Goal: Information Seeking & Learning: Learn about a topic

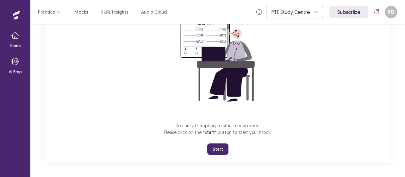
click at [217, 150] on button "Start" at bounding box center [217, 148] width 21 height 11
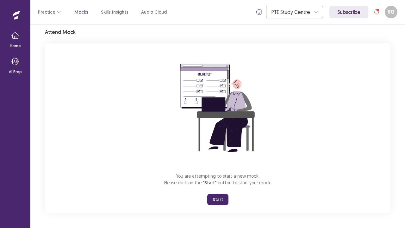
scroll to position [22, 0]
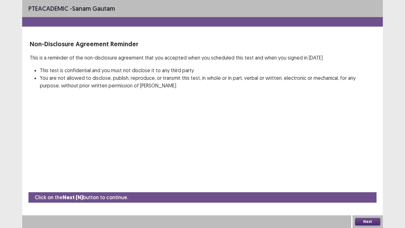
click at [376, 177] on button "Next" at bounding box center [367, 222] width 25 height 8
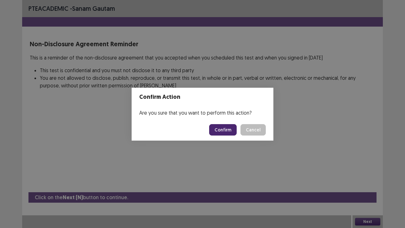
click at [227, 131] on button "Confirm" at bounding box center [223, 129] width 28 height 11
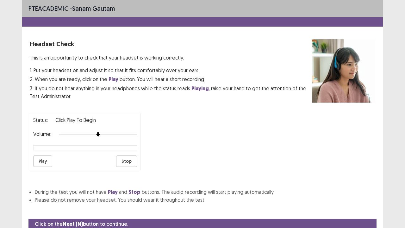
scroll to position [23, 0]
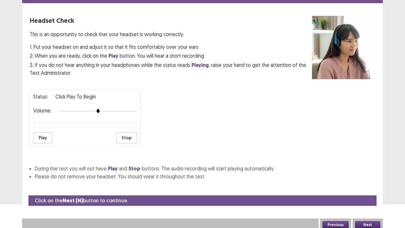
click at [374, 177] on button "Next" at bounding box center [367, 225] width 25 height 8
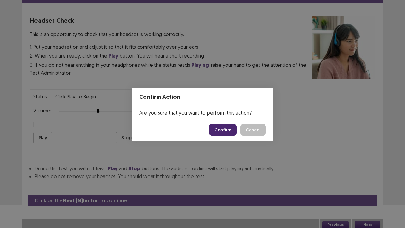
click at [228, 132] on button "Confirm" at bounding box center [223, 129] width 28 height 11
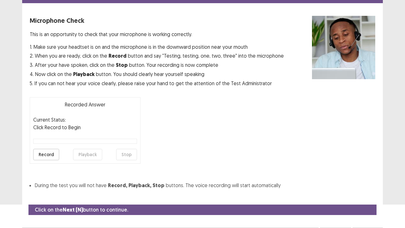
scroll to position [35, 0]
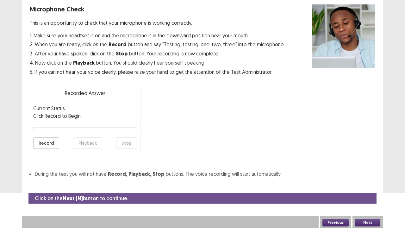
click at [367, 177] on button "Next" at bounding box center [367, 223] width 25 height 8
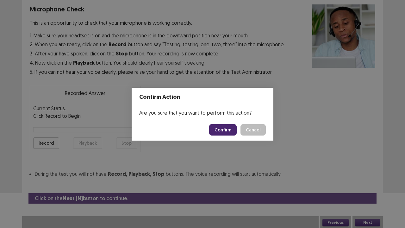
click at [229, 132] on button "Confirm" at bounding box center [223, 129] width 28 height 11
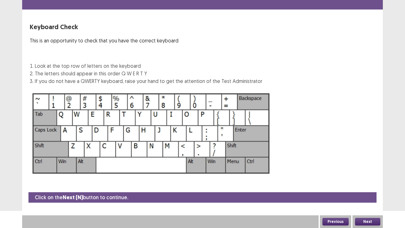
click at [369, 177] on button "Next" at bounding box center [367, 222] width 25 height 8
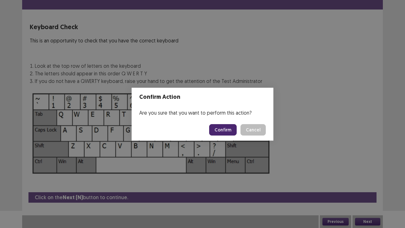
click at [228, 131] on button "Confirm" at bounding box center [223, 129] width 28 height 11
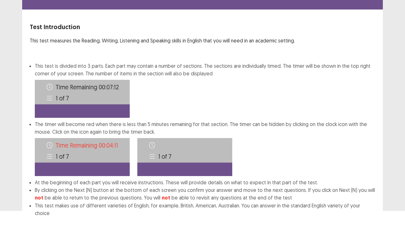
scroll to position [49, 0]
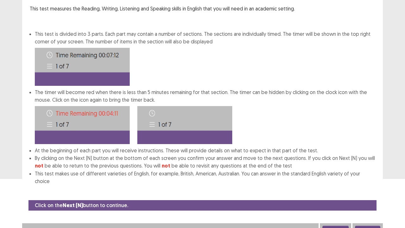
click at [366, 177] on button "Next" at bounding box center [367, 230] width 25 height 8
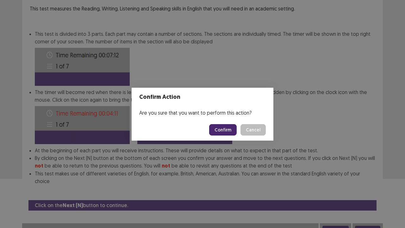
click at [226, 127] on button "Confirm" at bounding box center [223, 129] width 28 height 11
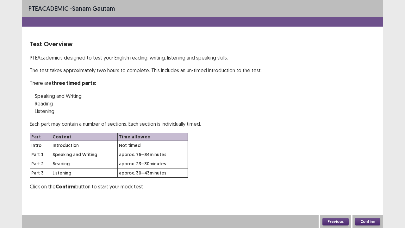
scroll to position [0, 0]
click at [370, 177] on button "Confirm" at bounding box center [367, 222] width 25 height 8
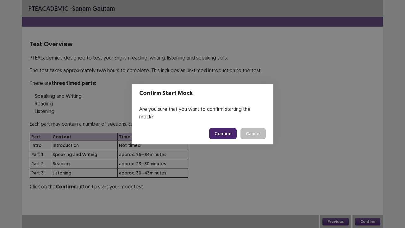
click at [224, 129] on button "Confirm" at bounding box center [223, 133] width 28 height 11
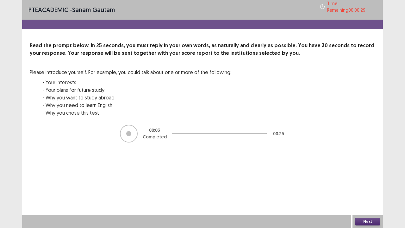
click at [369, 177] on button "Next" at bounding box center [367, 222] width 25 height 8
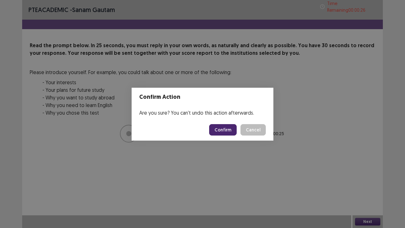
click at [216, 128] on button "Confirm" at bounding box center [223, 129] width 28 height 11
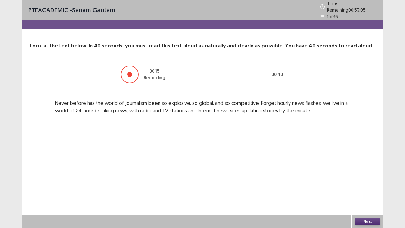
click at [375, 177] on button "Next" at bounding box center [367, 222] width 25 height 8
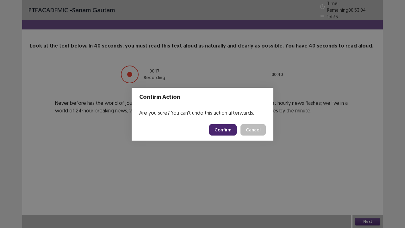
click at [226, 128] on button "Confirm" at bounding box center [223, 129] width 28 height 11
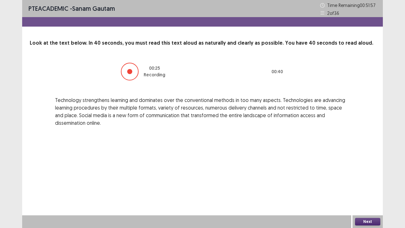
click at [375, 177] on button "Next" at bounding box center [367, 222] width 25 height 8
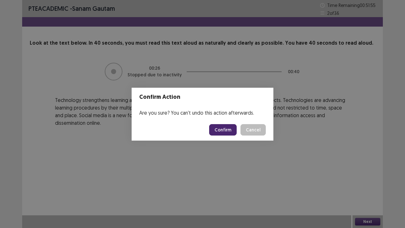
click at [225, 128] on button "Confirm" at bounding box center [223, 129] width 28 height 11
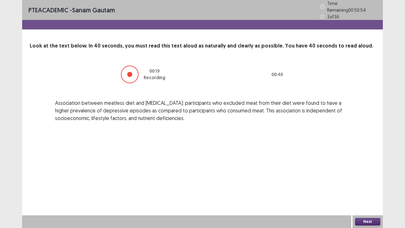
click at [371, 177] on button "Next" at bounding box center [367, 222] width 25 height 8
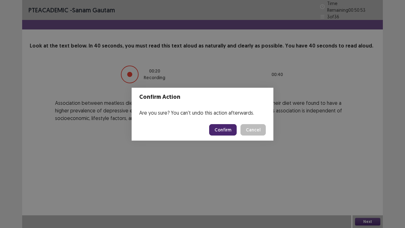
click at [233, 130] on button "Confirm" at bounding box center [223, 129] width 28 height 11
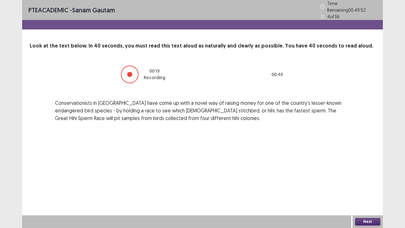
click at [372, 177] on button "Next" at bounding box center [367, 222] width 25 height 8
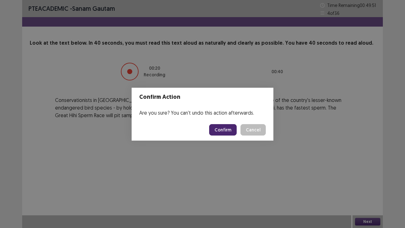
click at [230, 129] on button "Confirm" at bounding box center [223, 129] width 28 height 11
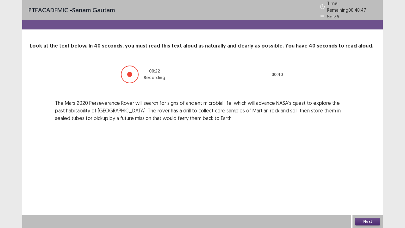
click at [377, 177] on button "Next" at bounding box center [367, 222] width 25 height 8
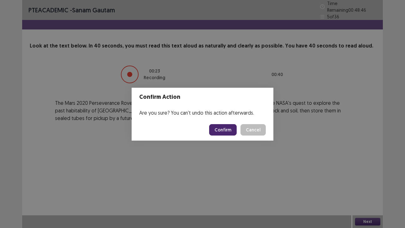
click at [225, 126] on button "Confirm" at bounding box center [223, 129] width 28 height 11
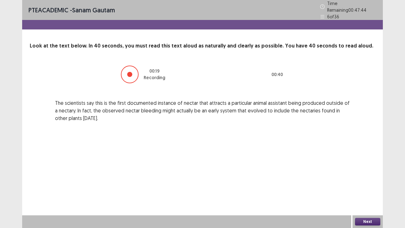
click at [367, 177] on button "Next" at bounding box center [367, 222] width 25 height 8
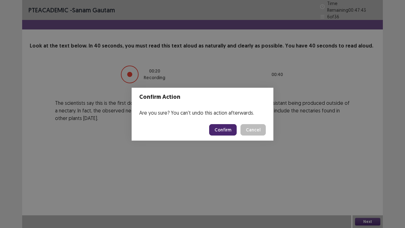
click at [227, 131] on button "Confirm" at bounding box center [223, 129] width 28 height 11
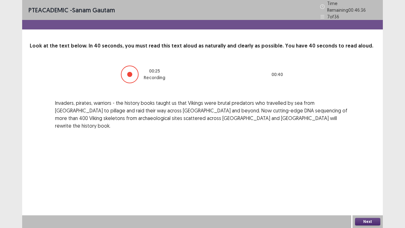
click at [365, 177] on button "Next" at bounding box center [367, 222] width 25 height 8
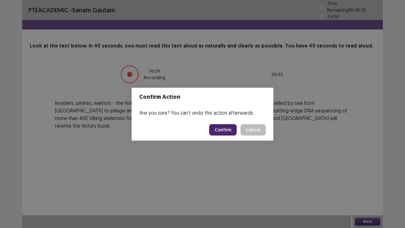
click at [226, 127] on button "Confirm" at bounding box center [223, 129] width 28 height 11
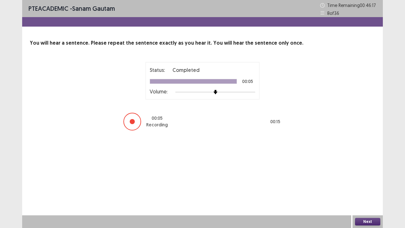
click at [368, 177] on button "Next" at bounding box center [367, 222] width 25 height 8
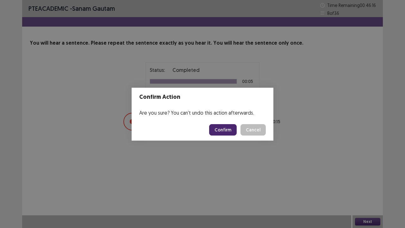
click at [229, 130] on button "Confirm" at bounding box center [223, 129] width 28 height 11
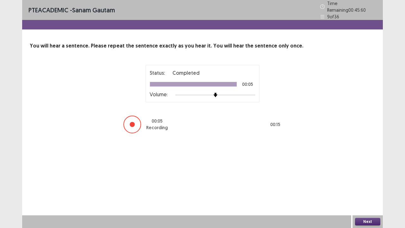
click at [370, 177] on button "Next" at bounding box center [367, 222] width 25 height 8
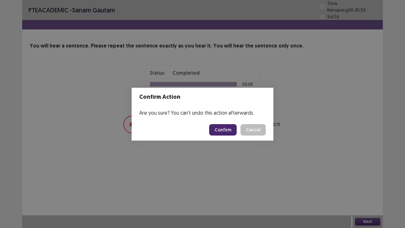
click at [221, 127] on button "Confirm" at bounding box center [223, 129] width 28 height 11
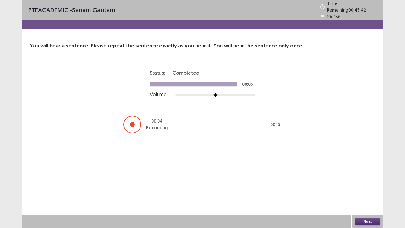
click at [370, 177] on button "Next" at bounding box center [367, 222] width 25 height 8
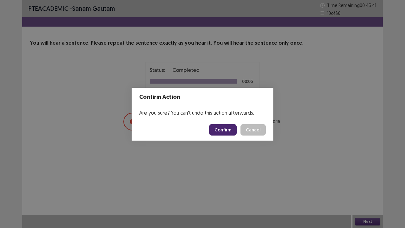
click at [225, 130] on button "Confirm" at bounding box center [223, 129] width 28 height 11
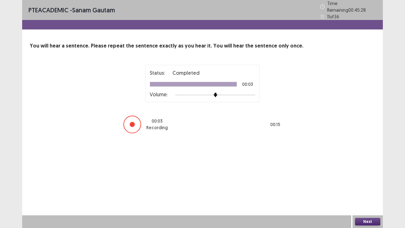
click at [370, 177] on button "Next" at bounding box center [367, 222] width 25 height 8
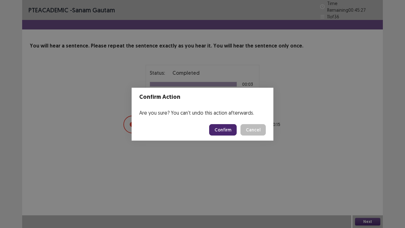
click at [224, 127] on button "Confirm" at bounding box center [223, 129] width 28 height 11
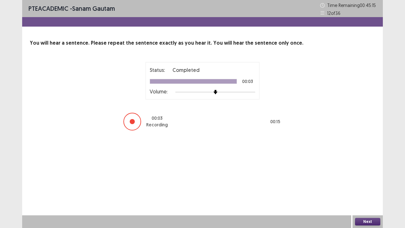
click at [365, 177] on button "Next" at bounding box center [367, 222] width 25 height 8
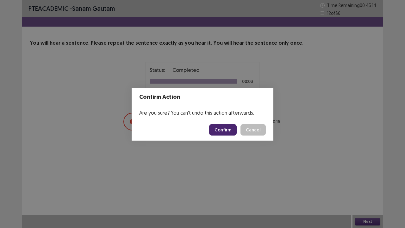
click at [230, 130] on button "Confirm" at bounding box center [223, 129] width 28 height 11
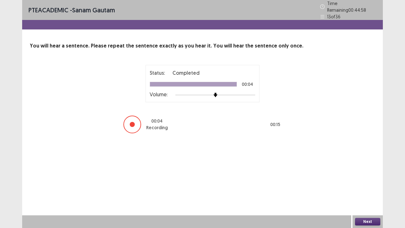
click at [372, 177] on button "Next" at bounding box center [367, 222] width 25 height 8
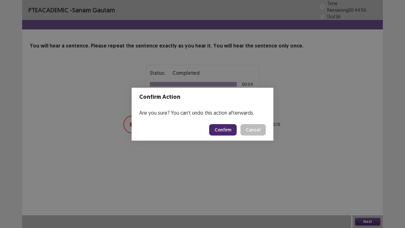
click at [228, 130] on button "Confirm" at bounding box center [223, 129] width 28 height 11
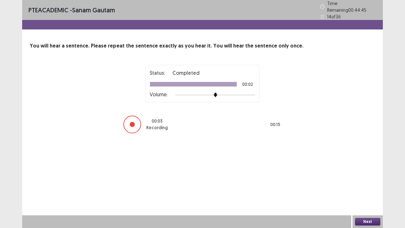
click at [373, 177] on button "Next" at bounding box center [367, 222] width 25 height 8
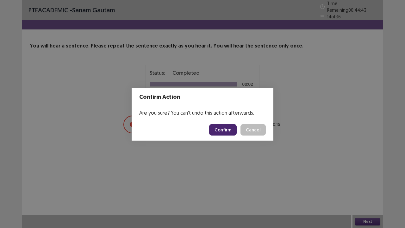
click at [226, 127] on button "Confirm" at bounding box center [223, 129] width 28 height 11
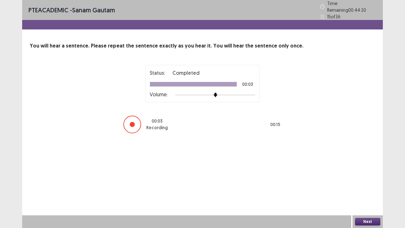
click at [364, 177] on button "Next" at bounding box center [367, 222] width 25 height 8
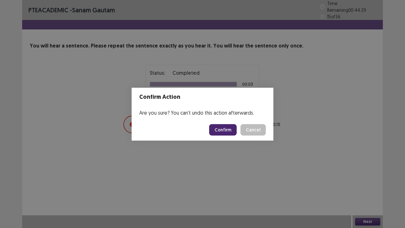
click at [226, 128] on button "Confirm" at bounding box center [223, 129] width 28 height 11
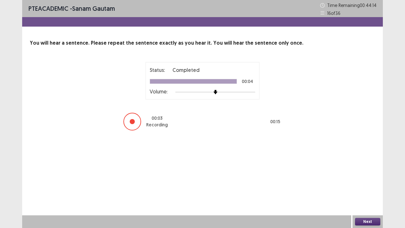
click at [365, 177] on div "Next" at bounding box center [368, 221] width 30 height 13
click at [364, 177] on button "Next" at bounding box center [367, 222] width 25 height 8
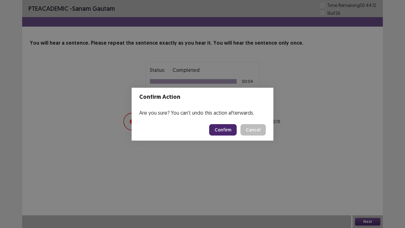
click at [223, 127] on button "Confirm" at bounding box center [223, 129] width 28 height 11
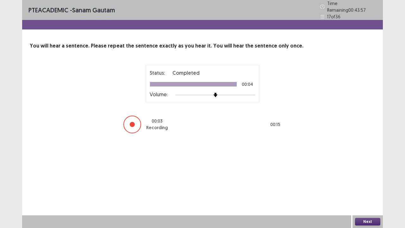
click at [376, 177] on button "Next" at bounding box center [367, 222] width 25 height 8
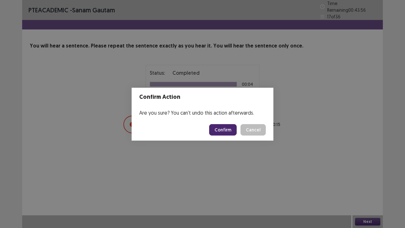
click at [219, 127] on button "Confirm" at bounding box center [223, 129] width 28 height 11
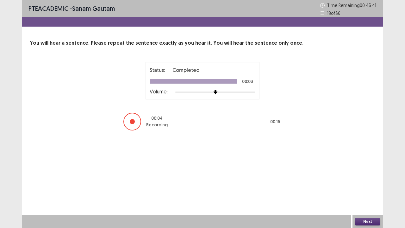
click at [367, 177] on button "Next" at bounding box center [367, 222] width 25 height 8
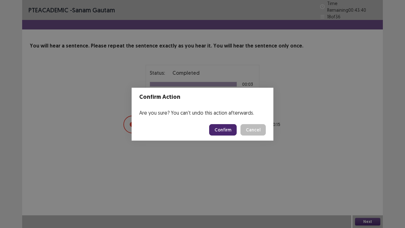
click at [229, 130] on button "Confirm" at bounding box center [223, 129] width 28 height 11
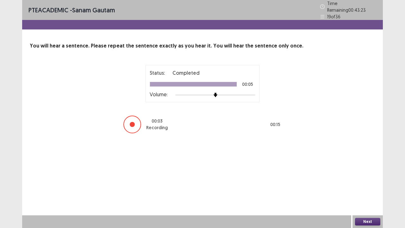
click at [368, 177] on button "Next" at bounding box center [367, 222] width 25 height 8
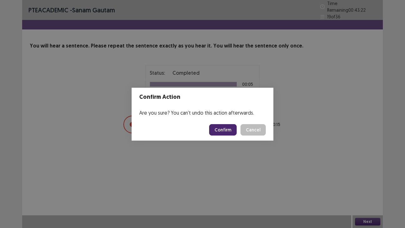
click at [229, 129] on button "Confirm" at bounding box center [223, 129] width 28 height 11
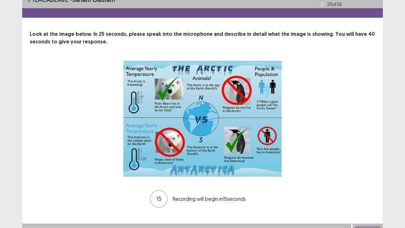
scroll to position [17, 0]
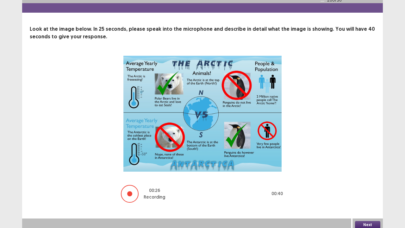
click at [372, 177] on button "Next" at bounding box center [367, 225] width 25 height 8
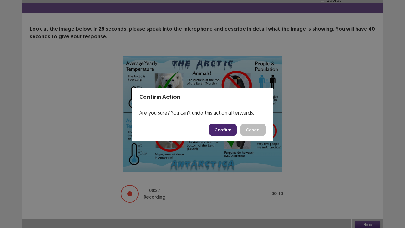
click at [229, 128] on button "Confirm" at bounding box center [223, 129] width 28 height 11
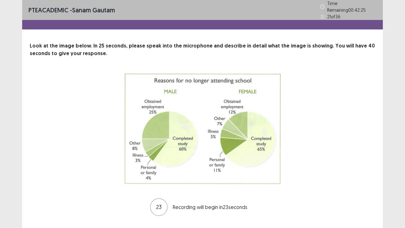
scroll to position [13, 0]
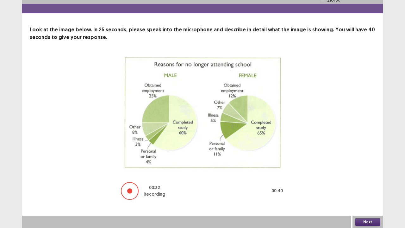
click at [365, 177] on button "Next" at bounding box center [367, 222] width 25 height 8
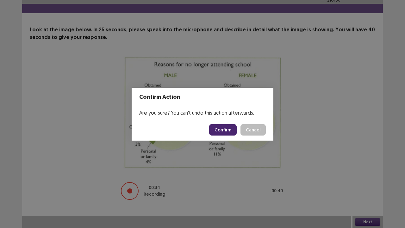
click at [223, 127] on button "Confirm" at bounding box center [223, 129] width 28 height 11
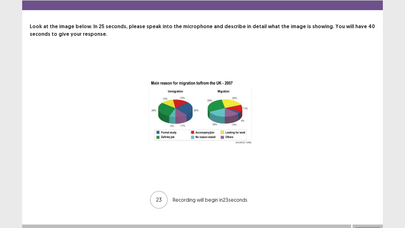
scroll to position [26, 0]
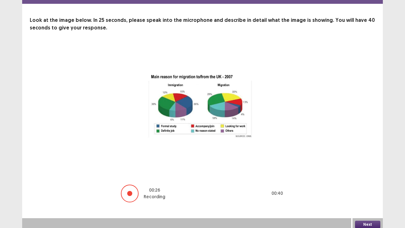
click at [371, 177] on div "Next" at bounding box center [368, 224] width 30 height 13
click at [367, 177] on button "Next" at bounding box center [367, 225] width 25 height 8
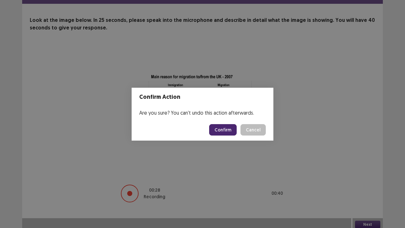
click at [226, 127] on button "Confirm" at bounding box center [223, 129] width 28 height 11
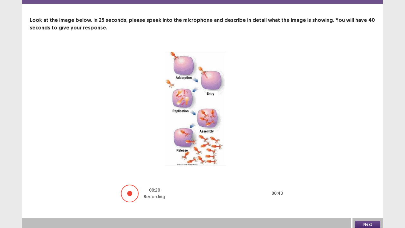
click at [374, 177] on button "Next" at bounding box center [367, 225] width 25 height 8
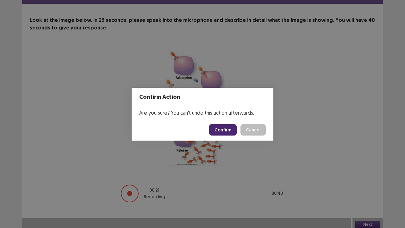
click at [231, 127] on button "Confirm" at bounding box center [223, 129] width 28 height 11
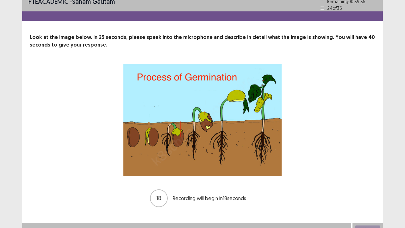
scroll to position [13, 0]
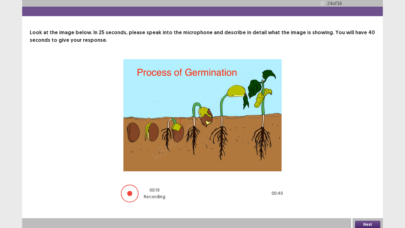
click at [369, 177] on button "Next" at bounding box center [367, 225] width 25 height 8
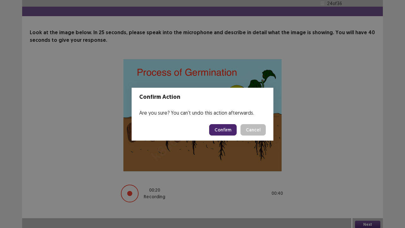
click at [229, 127] on button "Confirm" at bounding box center [223, 129] width 28 height 11
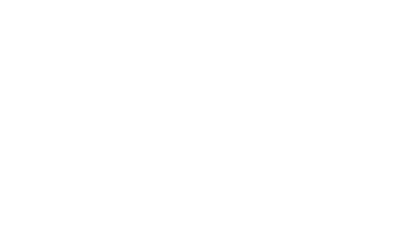
scroll to position [0, 0]
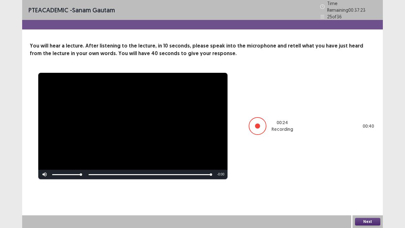
click at [369, 177] on button "Next" at bounding box center [367, 222] width 25 height 8
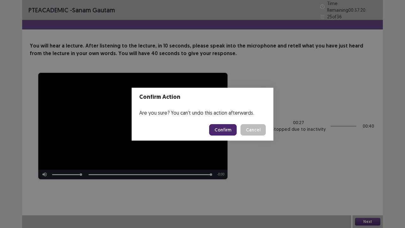
click at [224, 131] on button "Confirm" at bounding box center [223, 129] width 28 height 11
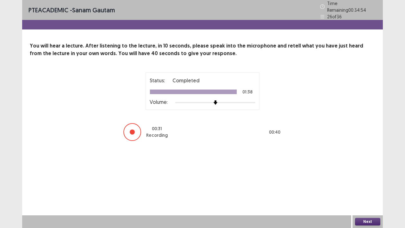
click at [364, 177] on button "Next" at bounding box center [367, 222] width 25 height 8
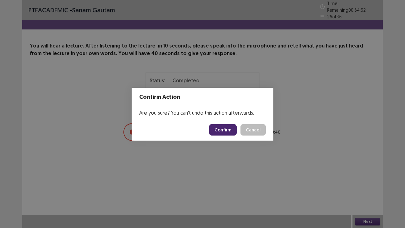
click at [228, 129] on button "Confirm" at bounding box center [223, 129] width 28 height 11
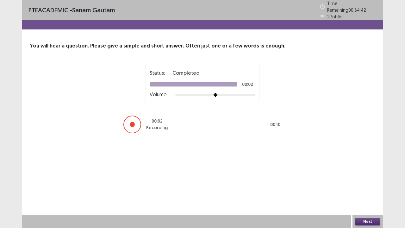
click at [368, 177] on button "Next" at bounding box center [367, 222] width 25 height 8
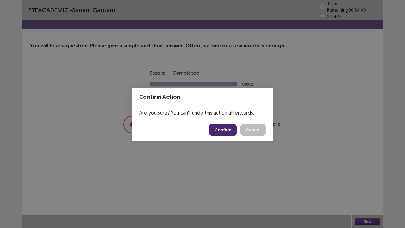
click at [222, 130] on button "Confirm" at bounding box center [223, 129] width 28 height 11
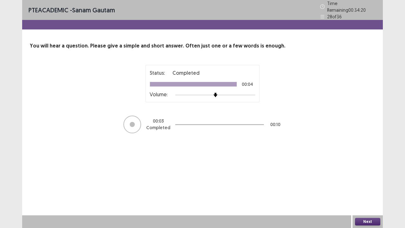
click at [371, 177] on button "Next" at bounding box center [367, 222] width 25 height 8
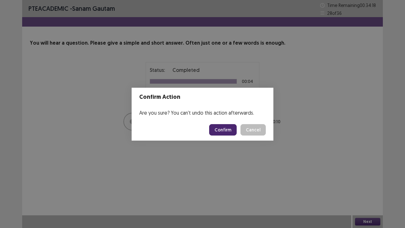
click at [221, 128] on button "Confirm" at bounding box center [223, 129] width 28 height 11
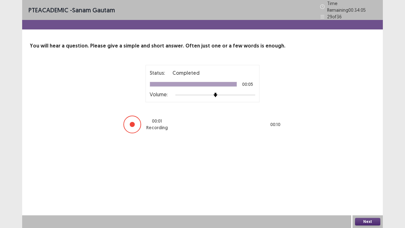
click at [375, 177] on button "Next" at bounding box center [367, 222] width 25 height 8
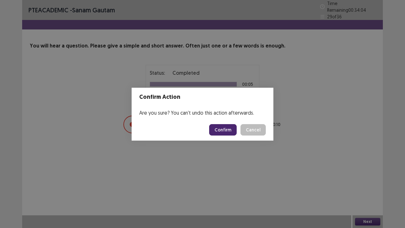
click at [234, 129] on button "Confirm" at bounding box center [223, 129] width 28 height 11
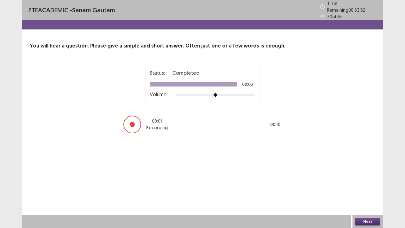
click at [373, 177] on button "Next" at bounding box center [367, 222] width 25 height 8
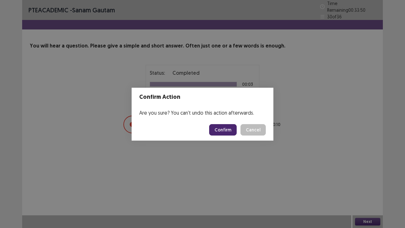
click at [227, 129] on button "Confirm" at bounding box center [223, 129] width 28 height 11
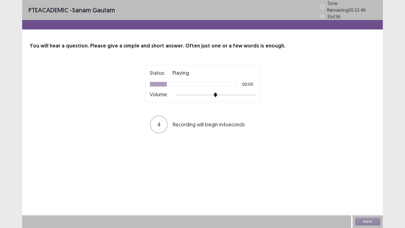
click at [231, 89] on div "Status: Playing 00:00 Volume:" at bounding box center [203, 83] width 106 height 29
click at [222, 92] on img at bounding box center [223, 94] width 5 height 5
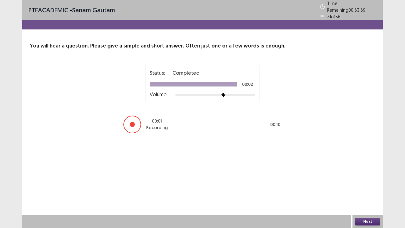
click at [369, 177] on button "Next" at bounding box center [367, 222] width 25 height 8
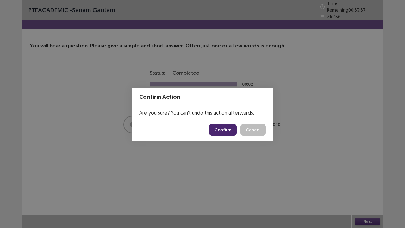
click at [230, 130] on button "Confirm" at bounding box center [223, 129] width 28 height 11
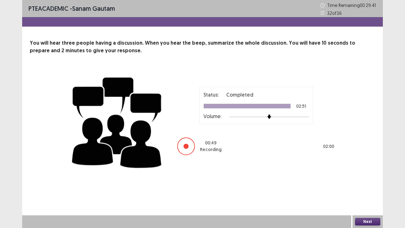
click at [370, 177] on button "Next" at bounding box center [367, 222] width 25 height 8
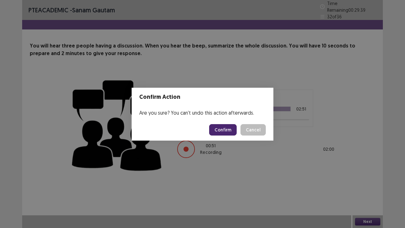
click at [229, 130] on button "Confirm" at bounding box center [223, 129] width 28 height 11
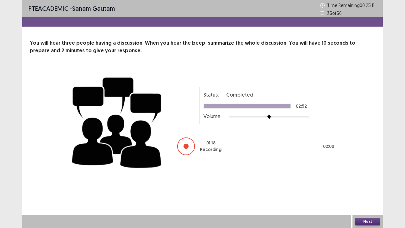
click at [366, 177] on button "Next" at bounding box center [367, 222] width 25 height 8
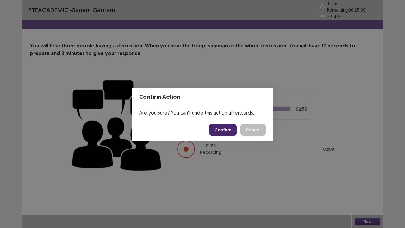
click at [224, 128] on button "Confirm" at bounding box center [223, 129] width 28 height 11
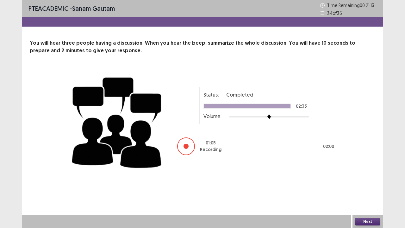
click at [367, 177] on button "Next" at bounding box center [367, 222] width 25 height 8
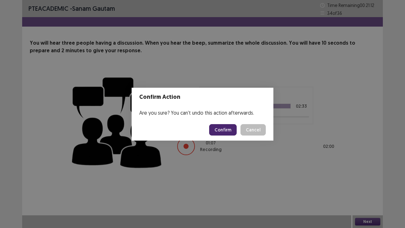
click at [225, 130] on button "Confirm" at bounding box center [223, 129] width 28 height 11
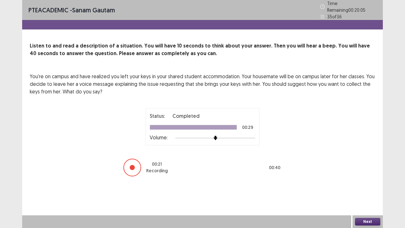
click at [366, 177] on button "Next" at bounding box center [367, 222] width 25 height 8
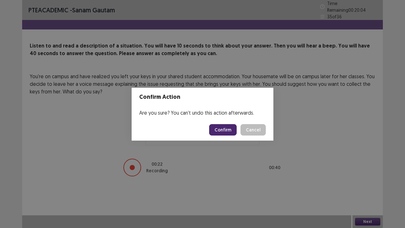
click at [224, 128] on button "Confirm" at bounding box center [223, 129] width 28 height 11
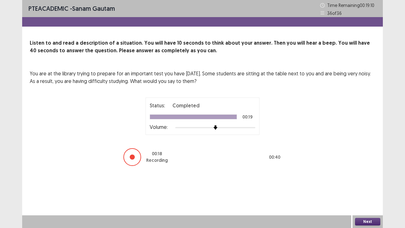
click at [369, 177] on button "Next" at bounding box center [367, 222] width 25 height 8
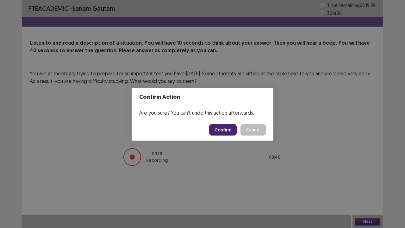
click at [231, 131] on button "Confirm" at bounding box center [223, 129] width 28 height 11
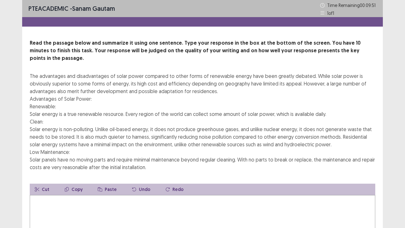
click at [73, 177] on textarea at bounding box center [203, 230] width 346 height 70
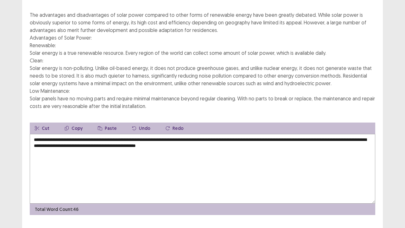
scroll to position [68, 0]
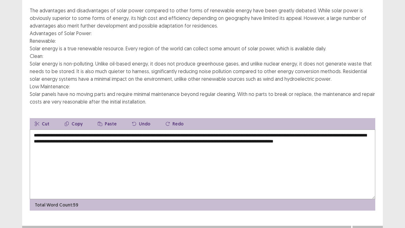
click at [37, 130] on textarea "**********" at bounding box center [203, 165] width 346 height 70
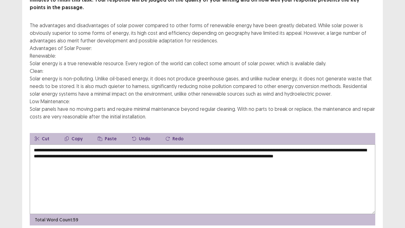
scroll to position [63, 0]
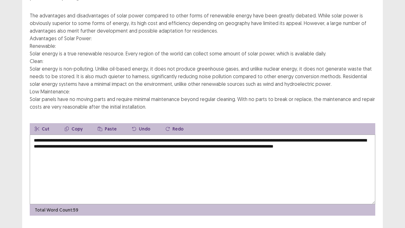
click at [300, 135] on textarea "**********" at bounding box center [203, 170] width 346 height 70
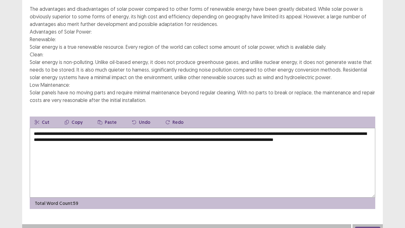
scroll to position [68, 0]
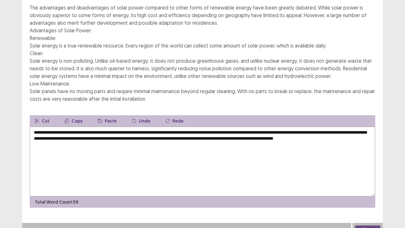
type textarea "**********"
click at [367, 177] on button "Next" at bounding box center [367, 229] width 25 height 8
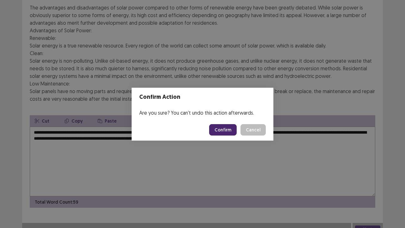
click at [227, 127] on button "Confirm" at bounding box center [223, 129] width 28 height 11
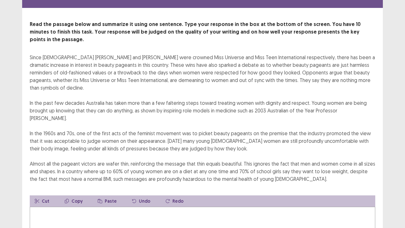
scroll to position [32, 0]
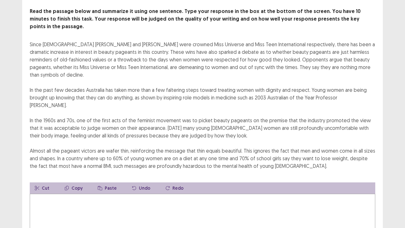
click at [43, 177] on textarea at bounding box center [203, 229] width 346 height 70
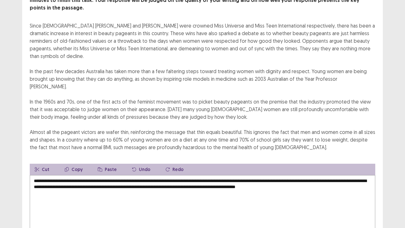
scroll to position [63, 0]
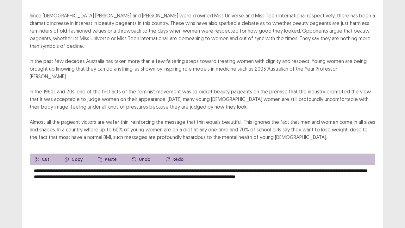
click at [218, 165] on textarea "**********" at bounding box center [203, 200] width 346 height 70
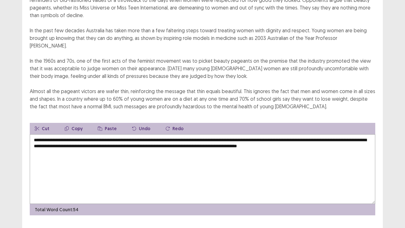
type textarea "**********"
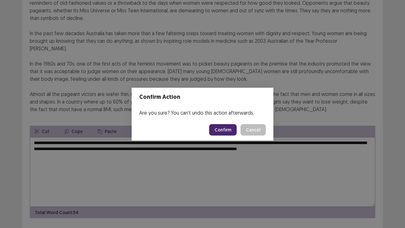
click at [234, 129] on button "Confirm" at bounding box center [223, 129] width 28 height 11
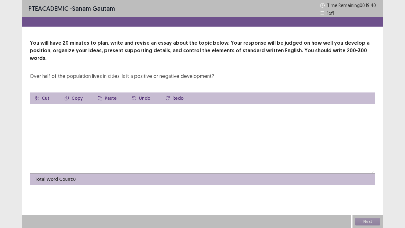
click at [43, 105] on textarea at bounding box center [203, 139] width 346 height 70
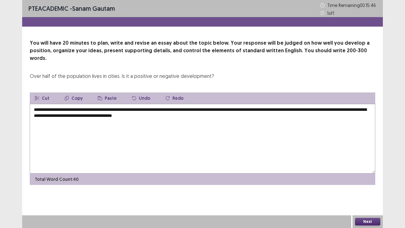
drag, startPoint x: 77, startPoint y: 102, endPoint x: 154, endPoint y: 101, distance: 77.3
click at [154, 104] on textarea "**********" at bounding box center [203, 139] width 346 height 70
click at [201, 109] on textarea "**********" at bounding box center [203, 139] width 346 height 70
paste textarea "**********"
click at [202, 107] on textarea "**********" at bounding box center [203, 139] width 346 height 70
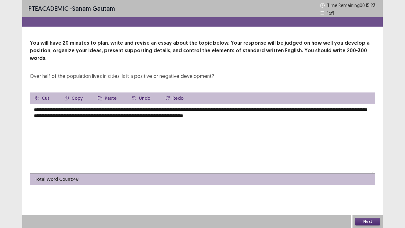
click at [278, 108] on textarea "**********" at bounding box center [203, 139] width 346 height 70
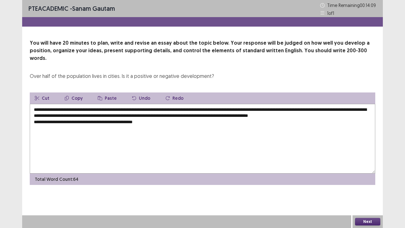
paste textarea "**********"
click at [151, 114] on textarea "**********" at bounding box center [203, 139] width 346 height 70
click at [227, 114] on textarea "**********" at bounding box center [203, 139] width 346 height 70
click at [116, 114] on textarea "**********" at bounding box center [203, 139] width 346 height 70
click at [128, 114] on textarea "**********" at bounding box center [203, 139] width 346 height 70
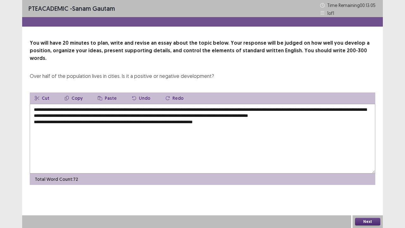
click at [99, 114] on textarea "**********" at bounding box center [203, 139] width 346 height 70
click at [216, 114] on textarea "**********" at bounding box center [203, 139] width 346 height 70
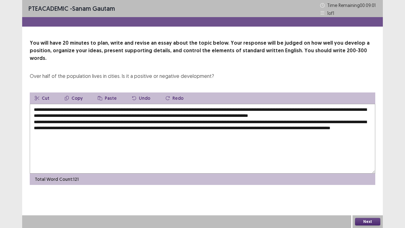
paste textarea "**********"
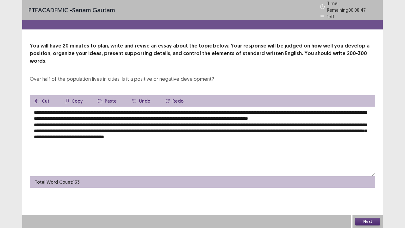
click at [100, 125] on textarea "**********" at bounding box center [203, 142] width 346 height 70
click at [221, 126] on textarea "**********" at bounding box center [203, 142] width 346 height 70
paste textarea "**********"
click at [127, 132] on textarea "**********" at bounding box center [203, 142] width 346 height 70
click at [204, 132] on textarea "**********" at bounding box center [203, 142] width 346 height 70
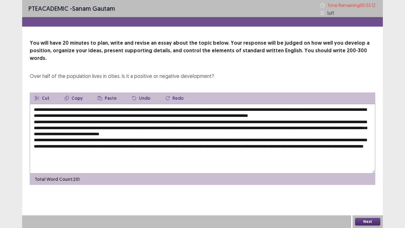
paste textarea "**********"
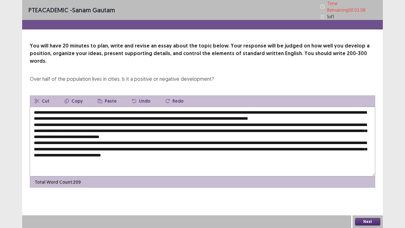
click at [144, 144] on textarea at bounding box center [203, 142] width 346 height 70
click at [219, 144] on textarea at bounding box center [203, 142] width 346 height 70
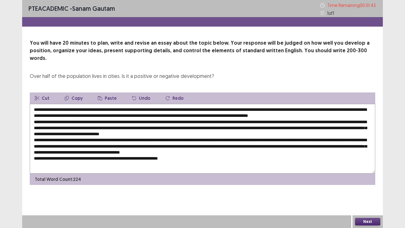
paste textarea "**********"
click at [180, 150] on textarea at bounding box center [203, 139] width 346 height 70
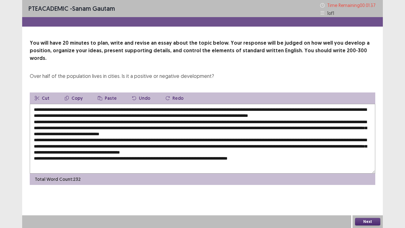
click at [180, 150] on textarea at bounding box center [203, 139] width 346 height 70
click at [263, 152] on textarea at bounding box center [203, 139] width 346 height 70
click at [179, 151] on textarea at bounding box center [203, 139] width 346 height 70
click at [256, 149] on textarea at bounding box center [203, 139] width 346 height 70
click at [281, 151] on textarea at bounding box center [203, 139] width 346 height 70
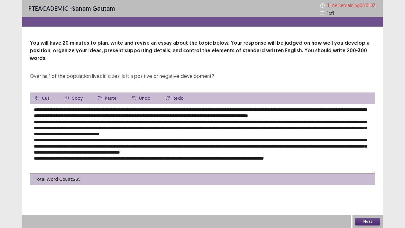
click at [300, 149] on textarea at bounding box center [203, 139] width 346 height 70
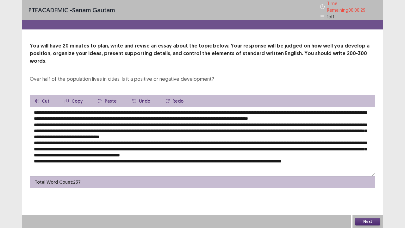
drag, startPoint x: 143, startPoint y: 120, endPoint x: 185, endPoint y: 119, distance: 41.8
click at [185, 119] on textarea at bounding box center [203, 142] width 346 height 70
click at [320, 150] on textarea at bounding box center [203, 142] width 346 height 70
paste textarea "**********"
click at [320, 150] on textarea at bounding box center [203, 142] width 346 height 70
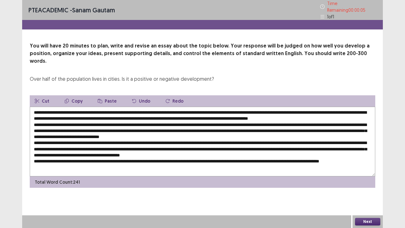
click at [362, 150] on textarea at bounding box center [203, 142] width 346 height 70
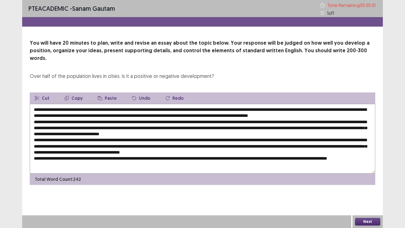
type textarea "**********"
click at [244, 128] on button "Okay" at bounding box center [254, 133] width 21 height 11
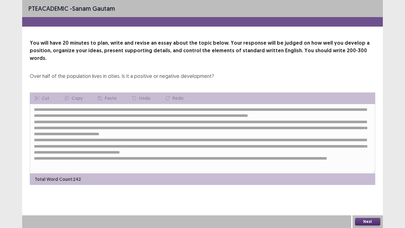
click at [369, 177] on button "Next" at bounding box center [367, 222] width 25 height 8
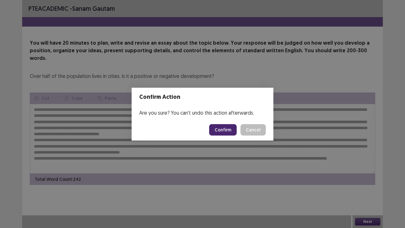
click at [226, 131] on button "Confirm" at bounding box center [223, 129] width 28 height 11
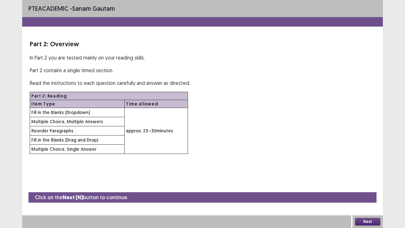
click at [366, 177] on button "Next" at bounding box center [367, 222] width 25 height 8
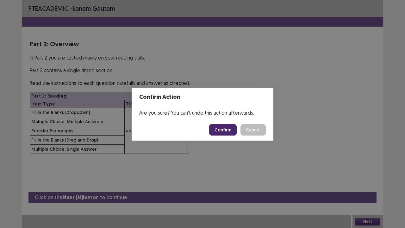
click at [226, 129] on button "Confirm" at bounding box center [223, 129] width 28 height 11
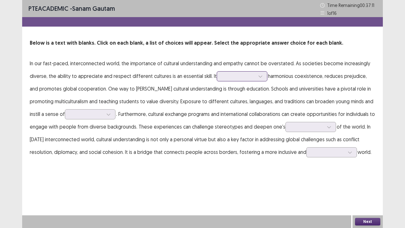
click at [259, 76] on icon at bounding box center [260, 76] width 4 height 4
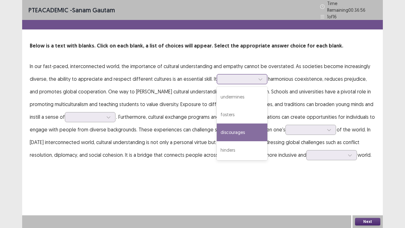
click at [235, 127] on div "discourages" at bounding box center [242, 132] width 51 height 18
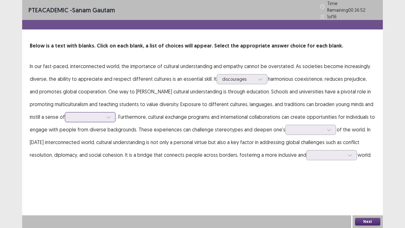
click at [104, 113] on div at bounding box center [108, 116] width 9 height 9
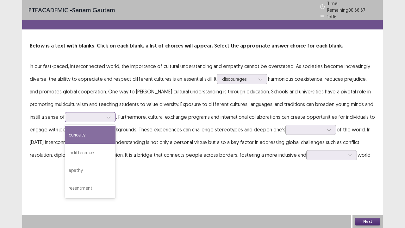
click at [83, 133] on div "curiosity" at bounding box center [90, 135] width 51 height 18
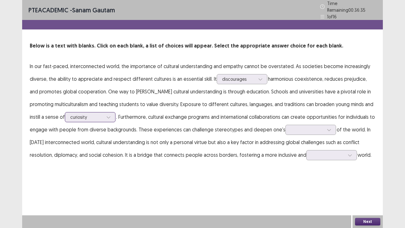
click at [106, 115] on icon at bounding box center [108, 117] width 4 height 4
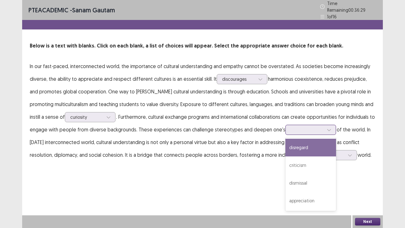
click at [327, 128] on icon at bounding box center [329, 130] width 4 height 4
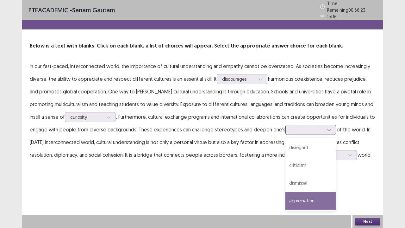
click at [304, 177] on div "appreciation" at bounding box center [311, 201] width 51 height 18
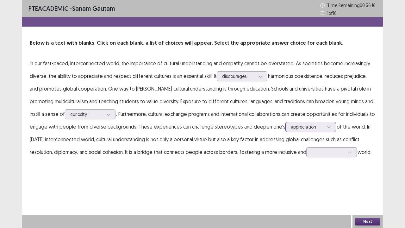
click at [327, 126] on icon at bounding box center [329, 127] width 4 height 4
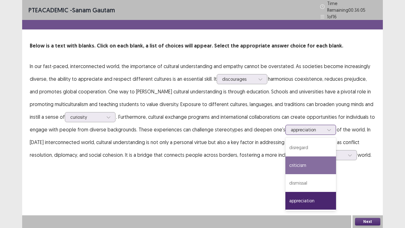
click at [306, 160] on div "criticism" at bounding box center [311, 165] width 51 height 18
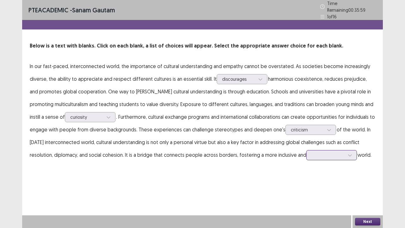
click at [348, 153] on icon at bounding box center [350, 155] width 4 height 4
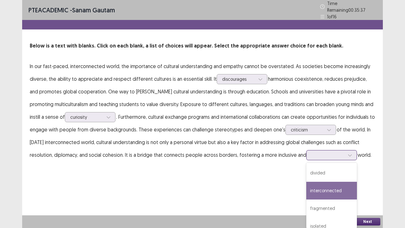
click at [320, 177] on div "interconnected" at bounding box center [332, 191] width 51 height 18
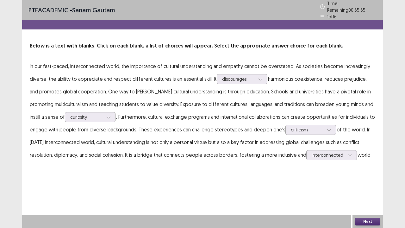
click at [367, 177] on button "Next" at bounding box center [367, 222] width 25 height 8
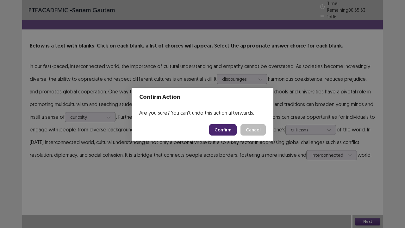
click at [227, 130] on button "Confirm" at bounding box center [223, 129] width 28 height 11
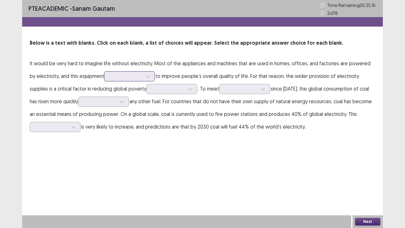
click at [146, 77] on icon at bounding box center [147, 77] width 3 height 2
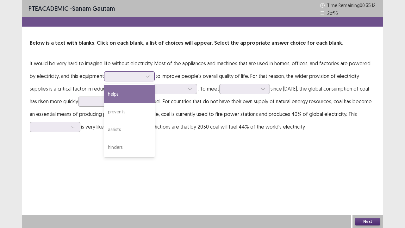
click at [119, 94] on div "helps" at bounding box center [129, 94] width 51 height 18
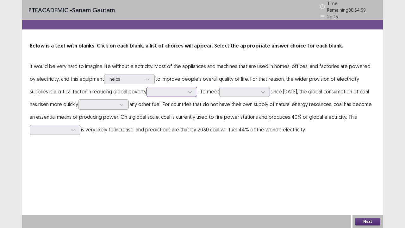
click at [188, 90] on icon at bounding box center [190, 92] width 4 height 4
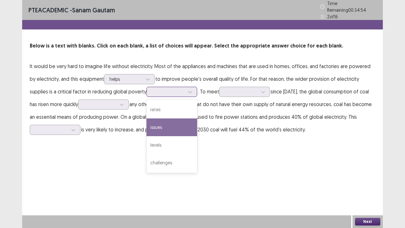
click at [147, 123] on div "issues" at bounding box center [172, 127] width 51 height 18
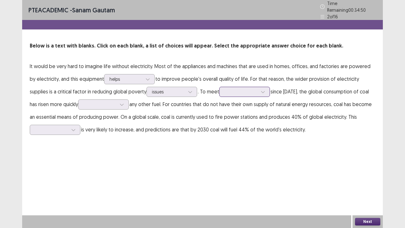
click at [261, 90] on icon at bounding box center [263, 92] width 4 height 4
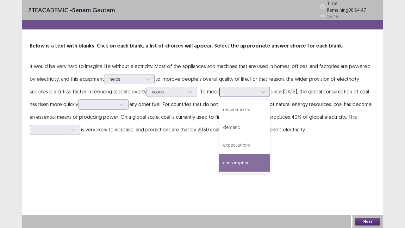
click at [219, 163] on div "consumption" at bounding box center [244, 163] width 51 height 18
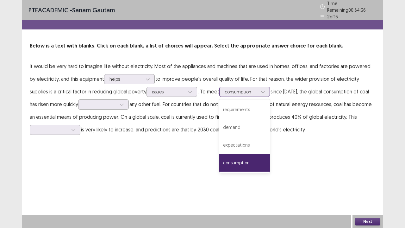
click at [258, 87] on div at bounding box center [262, 91] width 9 height 9
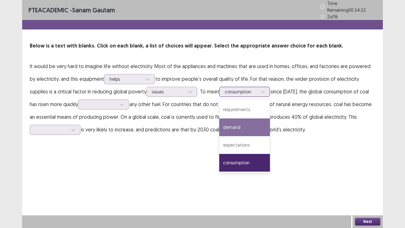
click at [219, 125] on div "demand" at bounding box center [244, 127] width 51 height 18
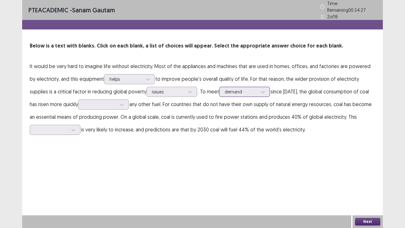
click at [261, 90] on icon at bounding box center [263, 92] width 4 height 4
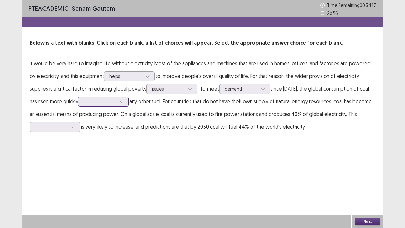
click at [120, 101] on icon at bounding box center [122, 101] width 4 height 4
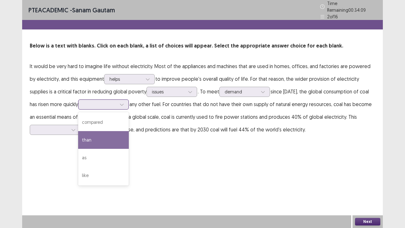
click at [78, 134] on div "than" at bounding box center [103, 140] width 51 height 18
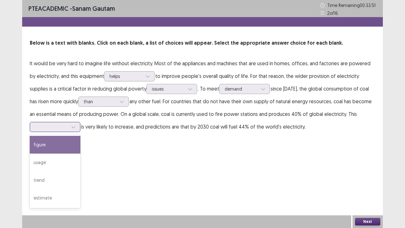
click at [73, 127] on icon at bounding box center [73, 127] width 4 height 4
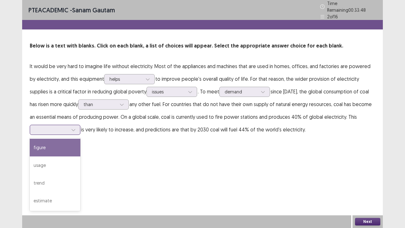
click at [60, 144] on div "figure" at bounding box center [55, 148] width 51 height 18
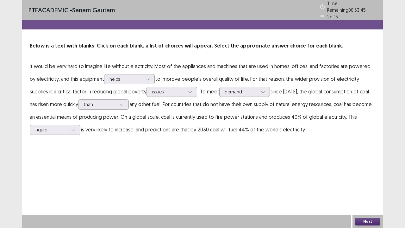
click at [367, 177] on button "Next" at bounding box center [367, 222] width 25 height 8
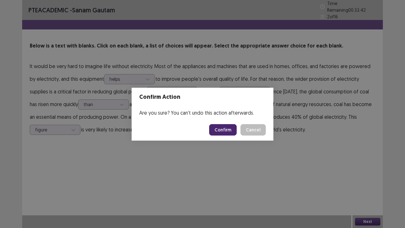
click at [224, 130] on button "Confirm" at bounding box center [223, 129] width 28 height 11
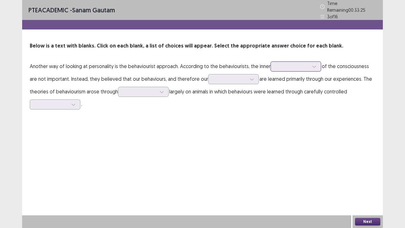
click at [316, 64] on icon at bounding box center [314, 66] width 4 height 4
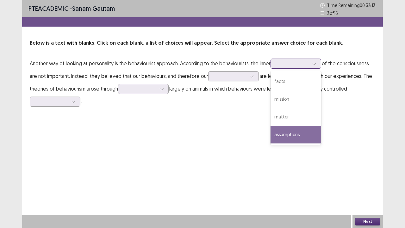
click at [295, 133] on div "assumptions" at bounding box center [296, 135] width 51 height 18
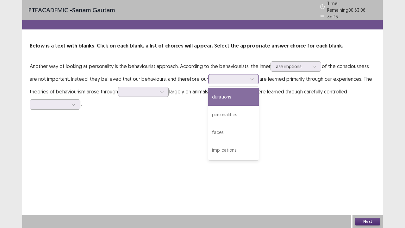
click at [251, 77] on icon at bounding box center [252, 79] width 4 height 4
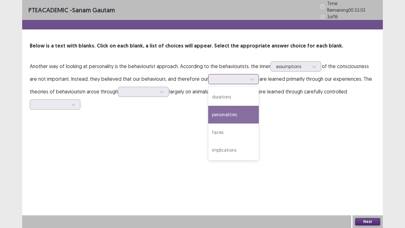
click at [225, 110] on div "personalities" at bounding box center [233, 115] width 51 height 18
click at [251, 77] on icon at bounding box center [252, 79] width 4 height 4
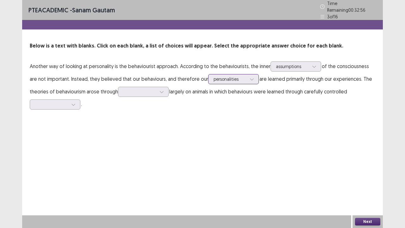
click at [251, 77] on icon at bounding box center [252, 79] width 4 height 4
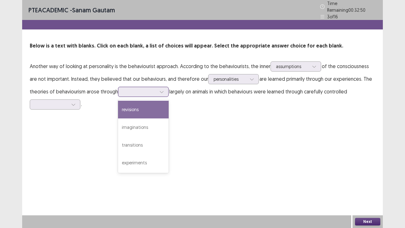
click at [161, 90] on icon at bounding box center [162, 92] width 4 height 4
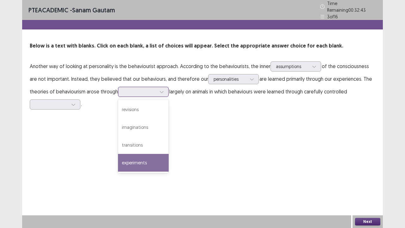
click at [144, 161] on div "experiments" at bounding box center [143, 163] width 51 height 18
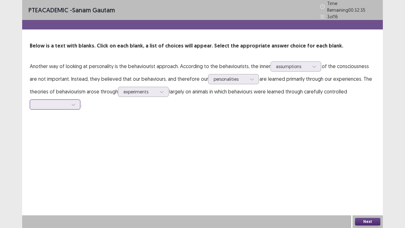
click at [75, 102] on icon at bounding box center [73, 104] width 4 height 4
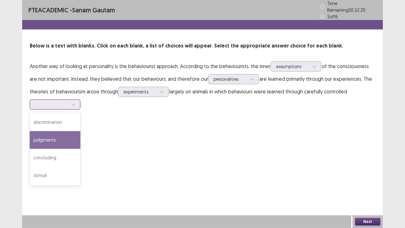
click at [52, 137] on div "judgments" at bounding box center [55, 140] width 51 height 18
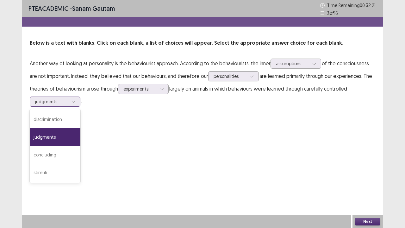
click at [73, 100] on icon at bounding box center [73, 101] width 4 height 4
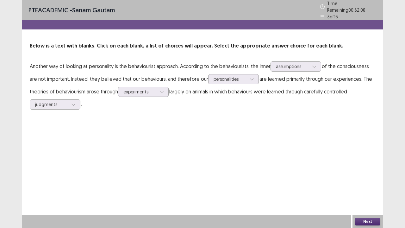
click at [364, 177] on button "Next" at bounding box center [367, 222] width 25 height 8
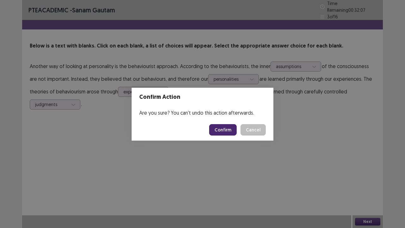
click at [223, 130] on button "Confirm" at bounding box center [223, 129] width 28 height 11
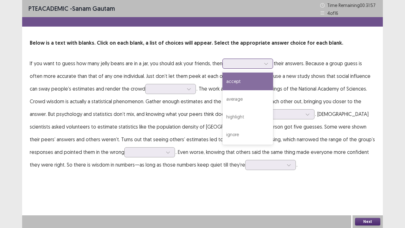
click at [269, 64] on icon at bounding box center [266, 63] width 4 height 4
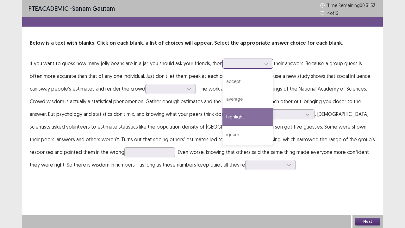
click at [239, 116] on div "highlight" at bounding box center [248, 117] width 51 height 18
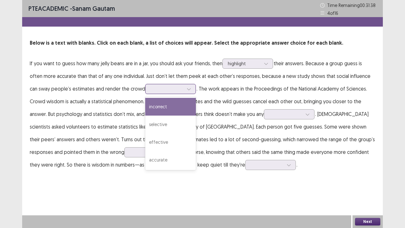
click at [187, 88] on icon at bounding box center [189, 89] width 4 height 4
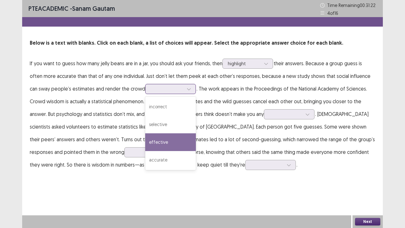
click at [150, 144] on div "effective" at bounding box center [170, 142] width 51 height 18
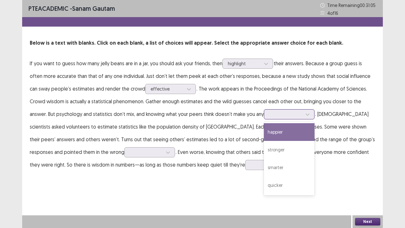
click at [306, 113] on icon at bounding box center [308, 114] width 4 height 4
click at [264, 131] on div "happier" at bounding box center [289, 132] width 51 height 18
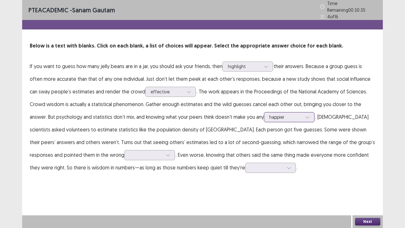
click at [306, 115] on icon at bounding box center [308, 117] width 4 height 4
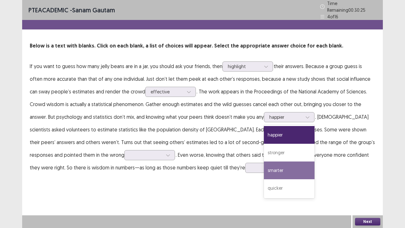
click at [294, 168] on p "If you want to guess how many jelly beans are in a jar, you should ask your fri…" at bounding box center [203, 117] width 346 height 114
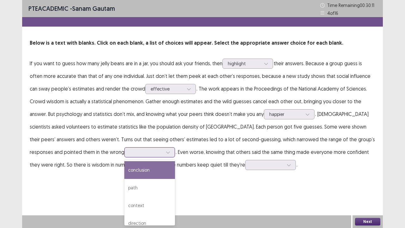
click at [166, 152] on icon at bounding box center [168, 152] width 4 height 4
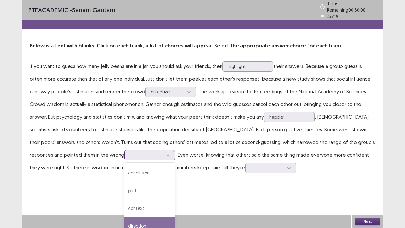
click at [124, 177] on div "direction" at bounding box center [149, 226] width 51 height 18
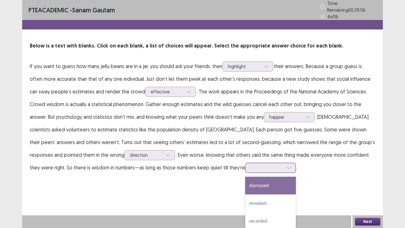
click at [287, 166] on icon at bounding box center [289, 168] width 4 height 4
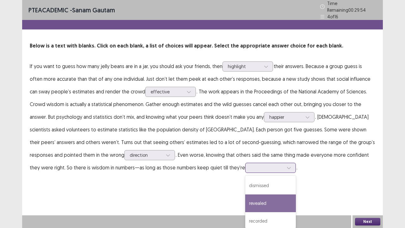
click at [245, 177] on div "revealed" at bounding box center [270, 203] width 51 height 18
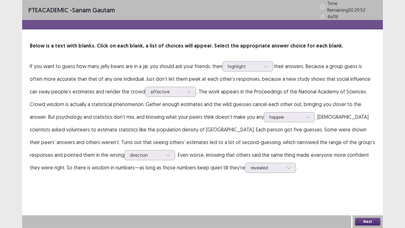
click at [368, 177] on button "Next" at bounding box center [367, 222] width 25 height 8
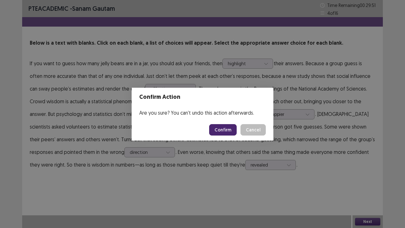
click at [227, 130] on button "Confirm" at bounding box center [223, 129] width 28 height 11
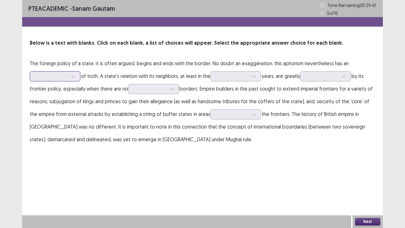
click at [74, 75] on icon at bounding box center [73, 76] width 4 height 4
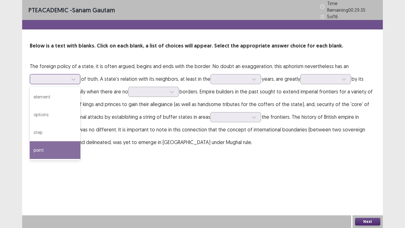
click at [48, 147] on div "point" at bounding box center [55, 150] width 51 height 18
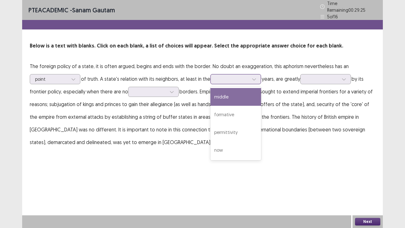
click at [255, 77] on icon at bounding box center [254, 79] width 4 height 4
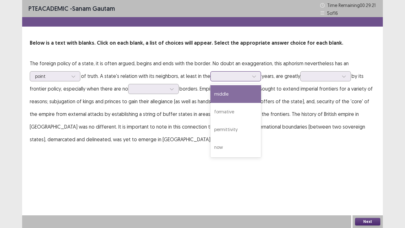
click at [237, 93] on div "middle" at bounding box center [236, 94] width 51 height 18
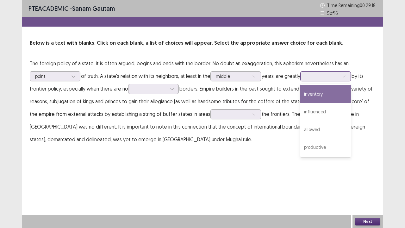
click at [345, 75] on icon at bounding box center [344, 76] width 4 height 4
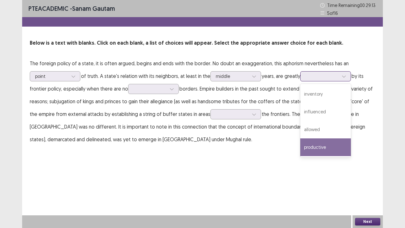
click at [322, 146] on div "productive" at bounding box center [325, 147] width 51 height 18
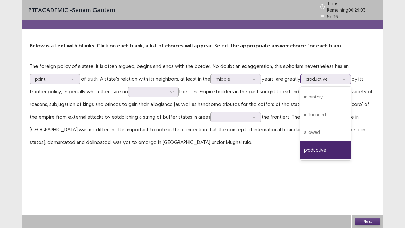
click at [344, 77] on icon at bounding box center [344, 79] width 4 height 4
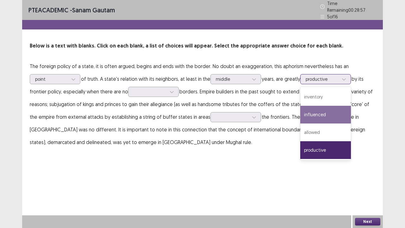
click at [325, 112] on div "influenced" at bounding box center [325, 115] width 51 height 18
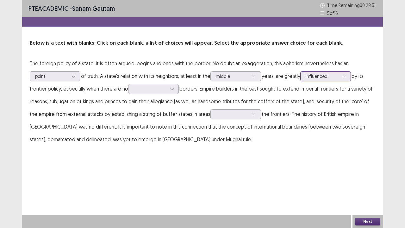
click at [345, 75] on icon at bounding box center [344, 76] width 4 height 4
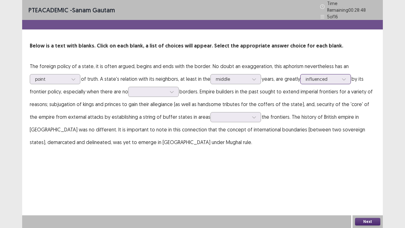
click at [345, 77] on icon at bounding box center [344, 79] width 4 height 4
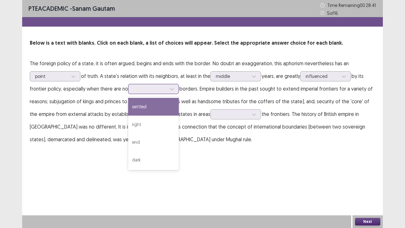
click at [171, 89] on icon at bounding box center [172, 89] width 4 height 4
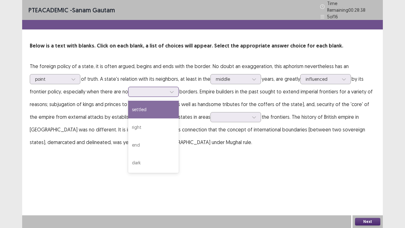
click at [143, 108] on div "settled" at bounding box center [153, 110] width 51 height 18
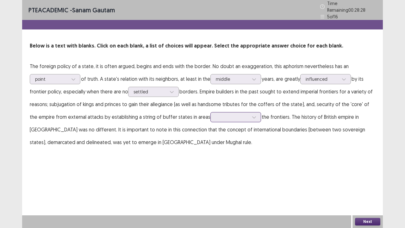
click at [252, 115] on icon at bounding box center [254, 117] width 4 height 4
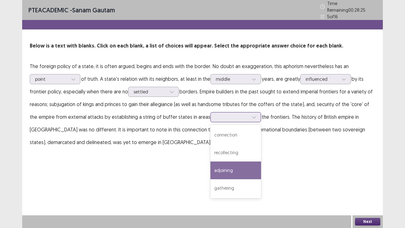
click at [211, 163] on div "adjoining" at bounding box center [236, 170] width 51 height 18
click at [252, 115] on icon at bounding box center [254, 117] width 4 height 4
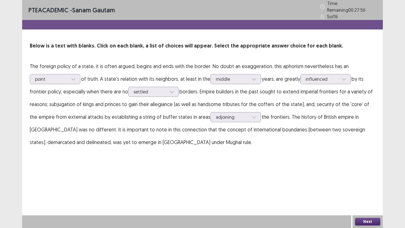
click at [370, 177] on button "Next" at bounding box center [367, 222] width 25 height 8
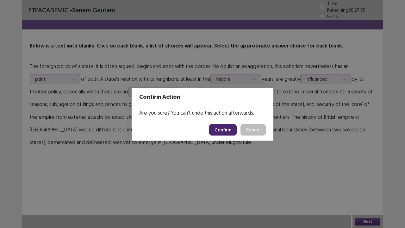
click at [227, 130] on button "Confirm" at bounding box center [223, 129] width 28 height 11
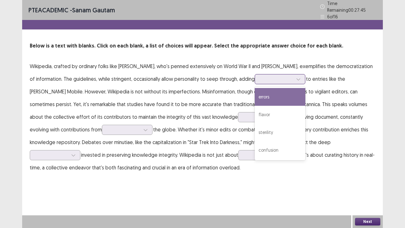
click at [297, 79] on icon at bounding box center [298, 80] width 3 height 2
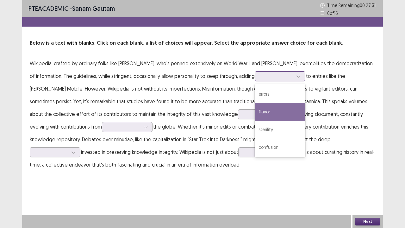
click at [255, 110] on div "flavor" at bounding box center [280, 112] width 51 height 18
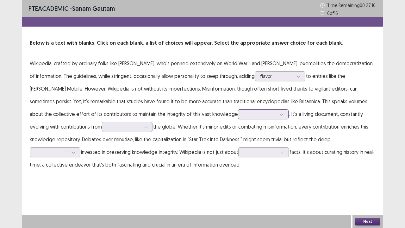
click at [280, 114] on icon at bounding box center [281, 115] width 3 height 2
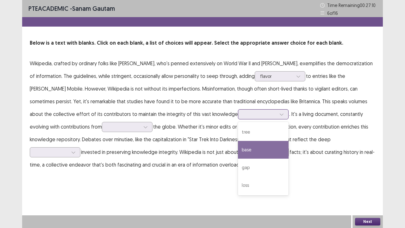
click at [238, 147] on div "base" at bounding box center [263, 150] width 51 height 18
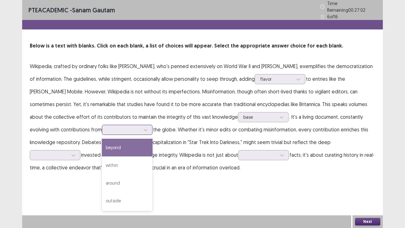
click at [143, 128] on icon at bounding box center [145, 130] width 4 height 4
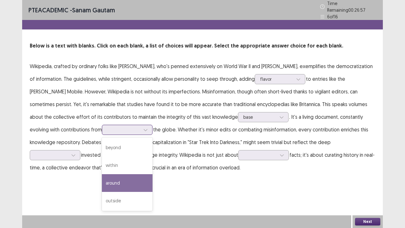
click at [102, 177] on div "around" at bounding box center [127, 183] width 51 height 18
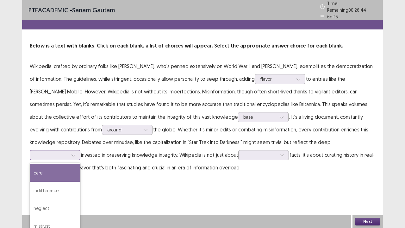
click at [75, 155] on icon at bounding box center [73, 156] width 3 height 2
click at [80, 164] on div "care" at bounding box center [55, 173] width 51 height 18
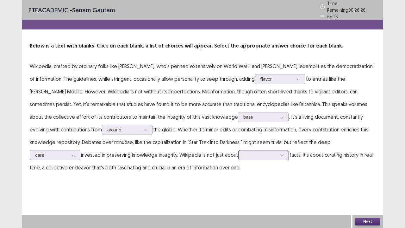
click at [280, 153] on icon at bounding box center [282, 155] width 4 height 4
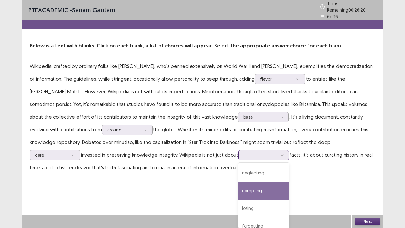
click at [238, 177] on div "compiling" at bounding box center [263, 191] width 51 height 18
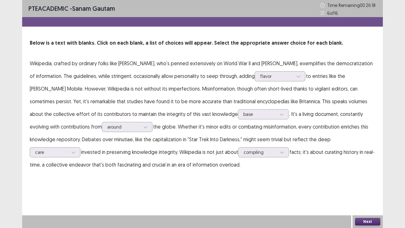
click at [370, 177] on button "Next" at bounding box center [367, 222] width 25 height 8
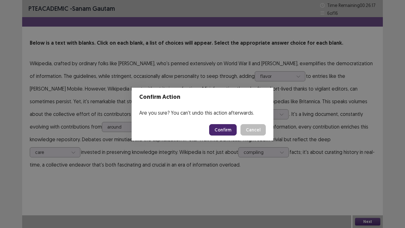
click at [231, 127] on button "Confirm" at bounding box center [223, 129] width 28 height 11
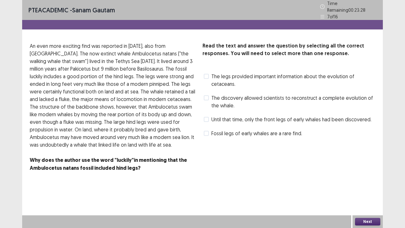
click at [207, 131] on span at bounding box center [206, 133] width 5 height 5
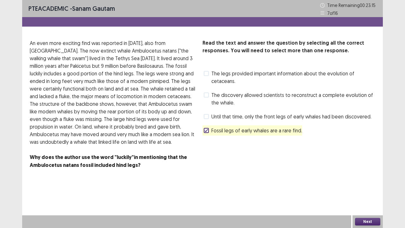
click at [208, 95] on span at bounding box center [206, 94] width 5 height 5
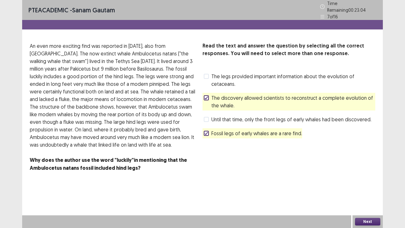
click at [368, 177] on button "Next" at bounding box center [367, 222] width 25 height 8
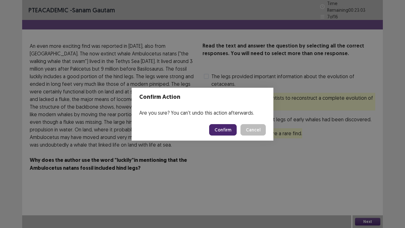
click at [221, 128] on button "Confirm" at bounding box center [223, 129] width 28 height 11
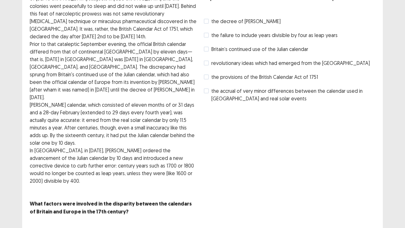
scroll to position [21, 0]
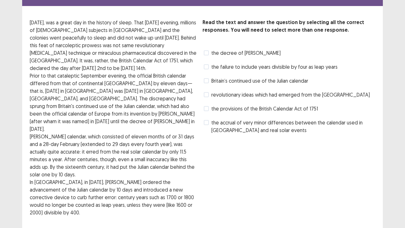
click at [206, 107] on span at bounding box center [206, 108] width 5 height 5
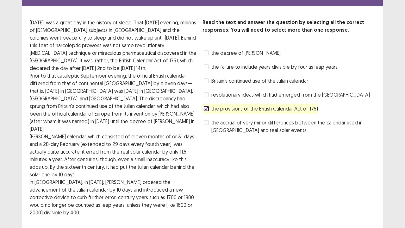
click at [207, 67] on span at bounding box center [206, 66] width 5 height 5
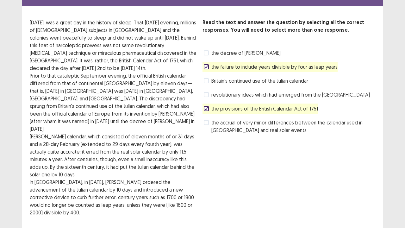
click at [205, 108] on icon at bounding box center [207, 108] width 4 height 3
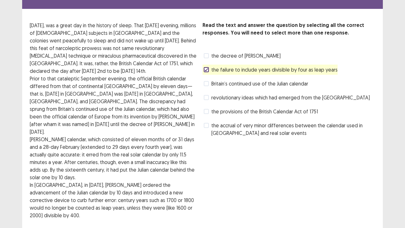
click at [208, 95] on span at bounding box center [206, 97] width 5 height 5
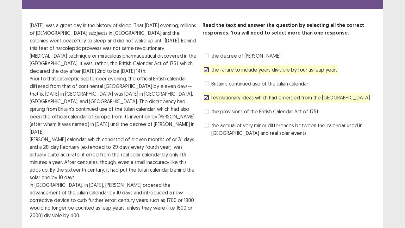
click at [207, 53] on span at bounding box center [206, 55] width 5 height 5
click at [206, 96] on icon at bounding box center [207, 97] width 4 height 3
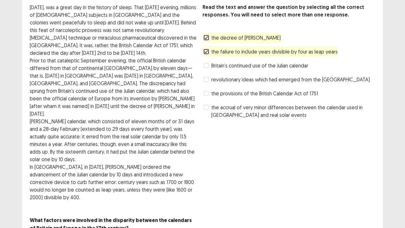
scroll to position [52, 0]
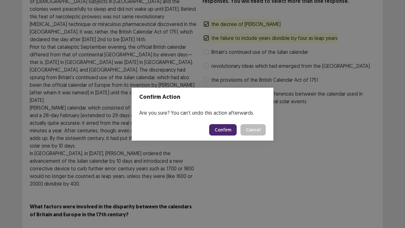
click at [231, 129] on button "Confirm" at bounding box center [223, 129] width 28 height 11
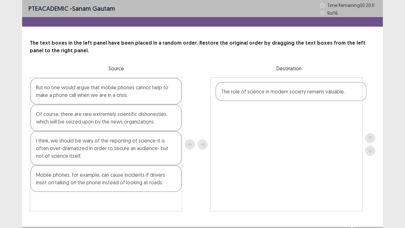
drag, startPoint x: 62, startPoint y: 142, endPoint x: 249, endPoint y: 92, distance: 193.5
click at [249, 92] on div "But no one would argue that mobile phones cannot help to make a phone call when…" at bounding box center [203, 144] width 346 height 134
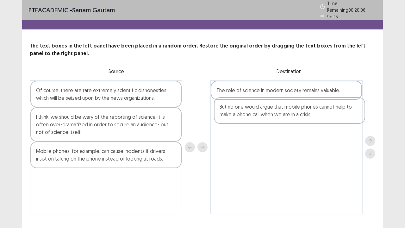
drag, startPoint x: 73, startPoint y: 94, endPoint x: 258, endPoint y: 112, distance: 185.2
click at [258, 112] on div "But no one would argue that mobile phones cannot help to make a phone call when…" at bounding box center [203, 147] width 346 height 134
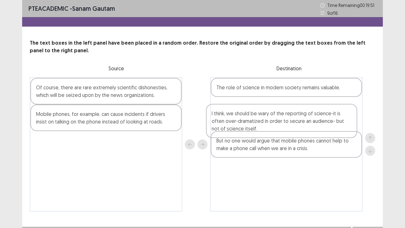
drag, startPoint x: 108, startPoint y: 125, endPoint x: 289, endPoint y: 124, distance: 181.1
click at [289, 124] on div "Of course, there are rare extremely scientific dishonesties, which will be seiz…" at bounding box center [203, 144] width 346 height 134
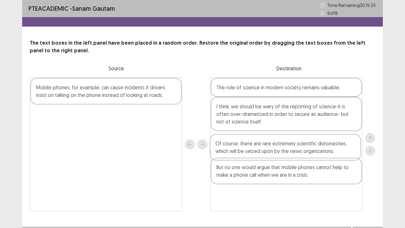
drag, startPoint x: 109, startPoint y: 93, endPoint x: 293, endPoint y: 149, distance: 191.6
click at [292, 149] on div "Of course, there are rare extremely scientific dishonesties, which will be seiz…" at bounding box center [203, 144] width 346 height 134
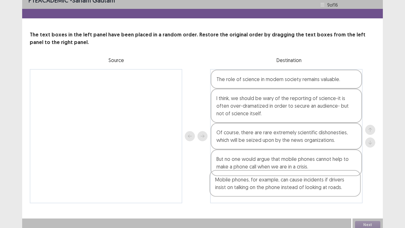
scroll to position [11, 0]
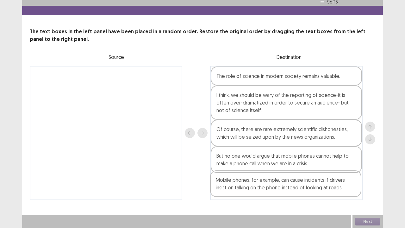
drag, startPoint x: 84, startPoint y: 96, endPoint x: 266, endPoint y: 190, distance: 204.5
click at [266, 177] on div "Mobile phones, for example, can cause incidents if drivers insist on talking on…" at bounding box center [203, 133] width 346 height 134
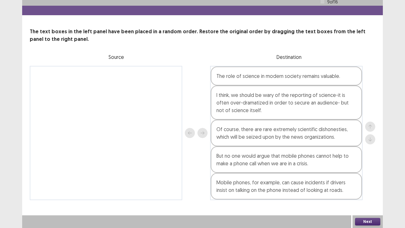
click at [370, 177] on button "Next" at bounding box center [367, 222] width 25 height 8
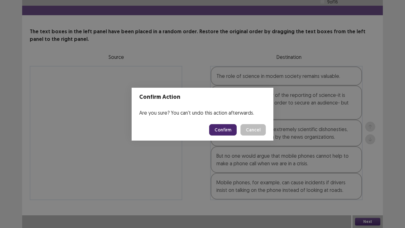
click at [221, 131] on button "Confirm" at bounding box center [223, 129] width 28 height 11
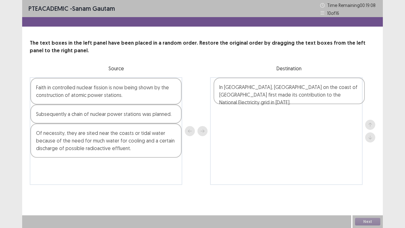
drag, startPoint x: 71, startPoint y: 94, endPoint x: 256, endPoint y: 94, distance: 185.2
click at [256, 94] on div "In [GEOGRAPHIC_DATA], [GEOGRAPHIC_DATA] on the coast of [GEOGRAPHIC_DATA] first…" at bounding box center [203, 131] width 346 height 108
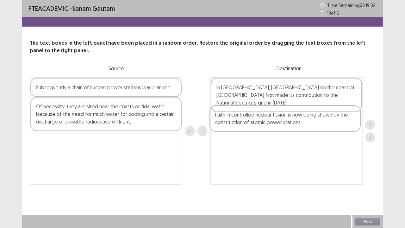
drag, startPoint x: 83, startPoint y: 95, endPoint x: 264, endPoint y: 123, distance: 183.1
click at [264, 123] on div "Faith in controlled nuclear fission is now being shown by the construction of a…" at bounding box center [203, 131] width 346 height 108
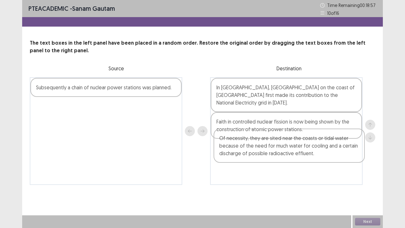
drag, startPoint x: 111, startPoint y: 115, endPoint x: 296, endPoint y: 149, distance: 187.9
click at [296, 149] on div "Subsequently a chain of nuclear power stations was planned. Of necessity, they …" at bounding box center [203, 131] width 346 height 108
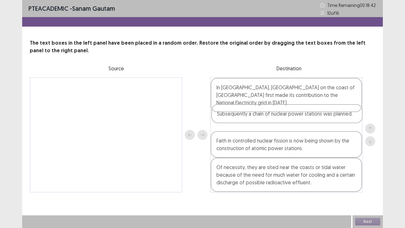
drag, startPoint x: 99, startPoint y: 91, endPoint x: 282, endPoint y: 118, distance: 184.7
click at [282, 118] on div "Subsequently a chain of nuclear power stations was planned. In [GEOGRAPHIC_DATA…" at bounding box center [203, 134] width 346 height 115
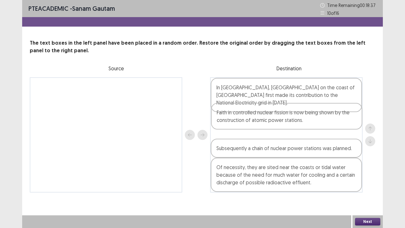
drag, startPoint x: 226, startPoint y: 138, endPoint x: 228, endPoint y: 117, distance: 21.6
click at [228, 117] on div "In [GEOGRAPHIC_DATA], [GEOGRAPHIC_DATA] on the coast of [GEOGRAPHIC_DATA] first…" at bounding box center [286, 134] width 153 height 115
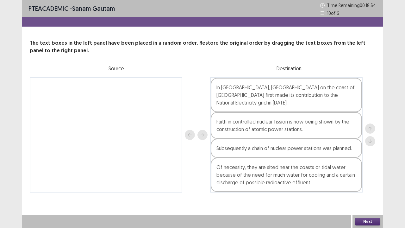
click at [370, 177] on button "Next" at bounding box center [367, 222] width 25 height 8
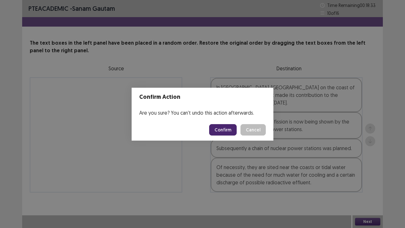
click at [228, 130] on button "Confirm" at bounding box center [223, 129] width 28 height 11
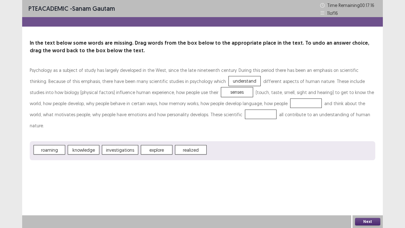
drag, startPoint x: 179, startPoint y: 128, endPoint x: 205, endPoint y: 126, distance: 25.7
click at [251, 97] on div "Psychology as a subject of study has largely developed in the West, since the l…" at bounding box center [203, 113] width 346 height 96
click at [370, 177] on button "Next" at bounding box center [367, 222] width 25 height 8
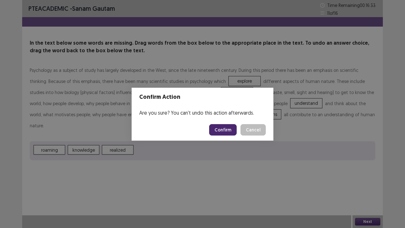
click at [225, 130] on button "Confirm" at bounding box center [223, 129] width 28 height 11
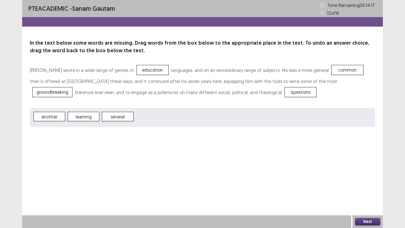
click at [370, 177] on button "Next" at bounding box center [367, 222] width 25 height 8
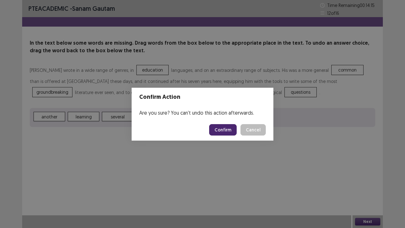
click at [227, 129] on button "Confirm" at bounding box center [223, 129] width 28 height 11
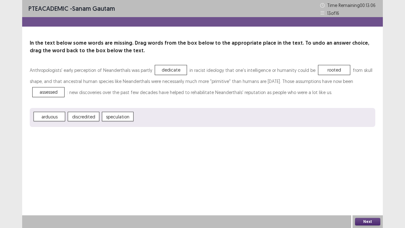
click at [370, 177] on button "Next" at bounding box center [367, 222] width 25 height 8
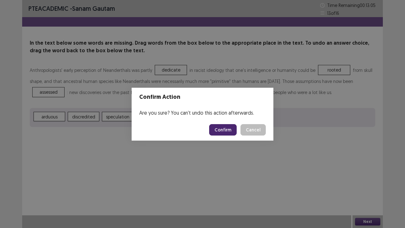
click at [229, 127] on button "Confirm" at bounding box center [223, 129] width 28 height 11
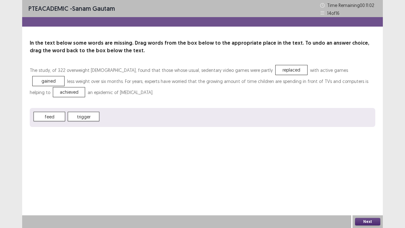
click at [370, 177] on button "Next" at bounding box center [367, 222] width 25 height 8
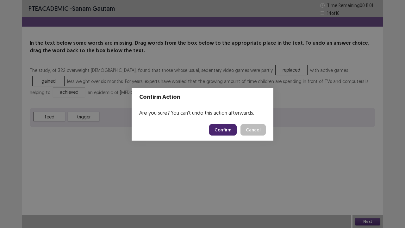
click at [220, 128] on button "Confirm" at bounding box center [223, 129] width 28 height 11
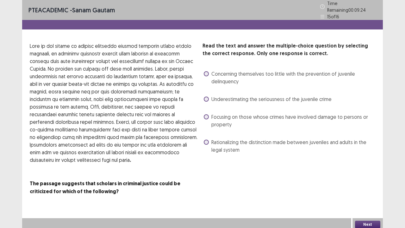
click at [206, 114] on span at bounding box center [206, 116] width 5 height 5
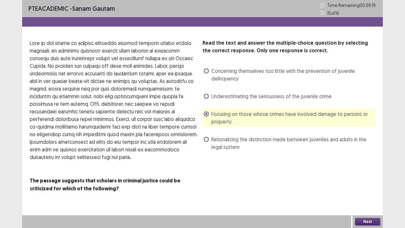
click at [206, 96] on span at bounding box center [206, 96] width 5 height 5
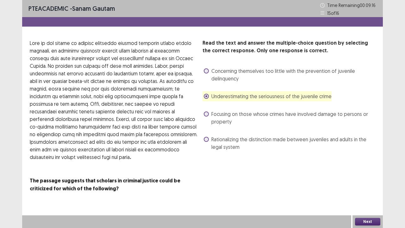
click at [208, 112] on span at bounding box center [206, 113] width 5 height 5
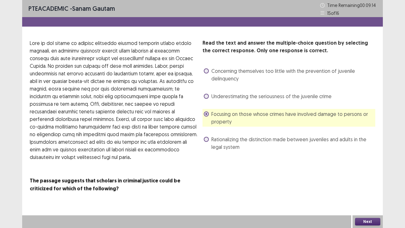
click at [206, 96] on span at bounding box center [206, 96] width 5 height 5
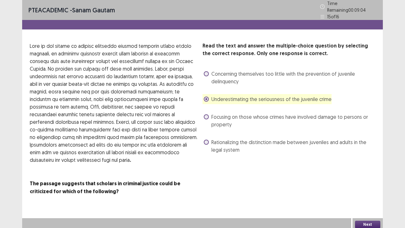
click at [207, 114] on span at bounding box center [206, 116] width 5 height 5
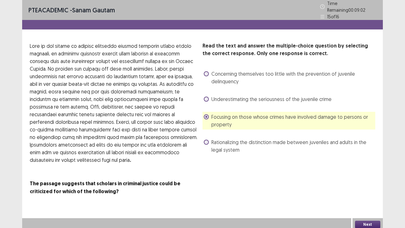
click at [363, 177] on button "Next" at bounding box center [367, 225] width 25 height 8
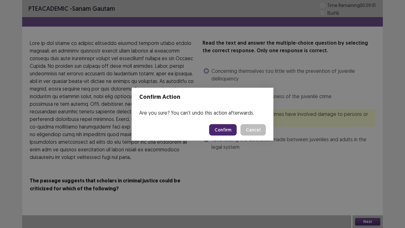
click at [229, 126] on button "Confirm" at bounding box center [223, 129] width 28 height 11
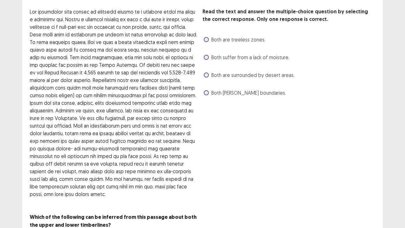
scroll to position [21, 0]
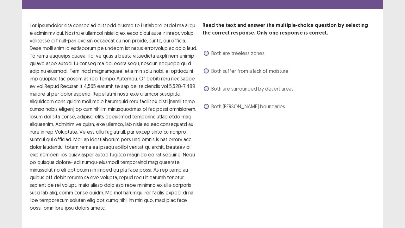
click at [208, 86] on span at bounding box center [206, 88] width 5 height 5
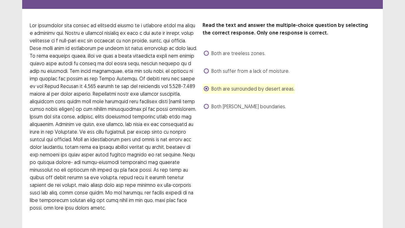
click at [205, 104] on span at bounding box center [206, 106] width 5 height 5
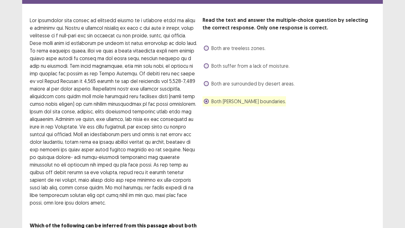
scroll to position [52, 0]
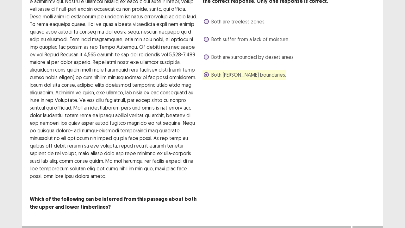
click at [368, 177] on button "Next" at bounding box center [367, 233] width 25 height 8
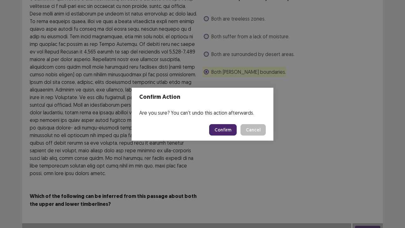
click at [225, 129] on button "Confirm" at bounding box center [223, 129] width 28 height 11
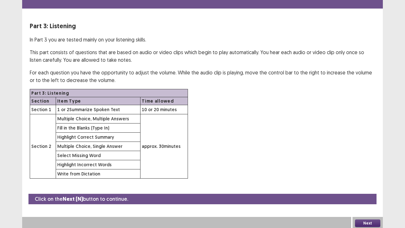
scroll to position [18, 0]
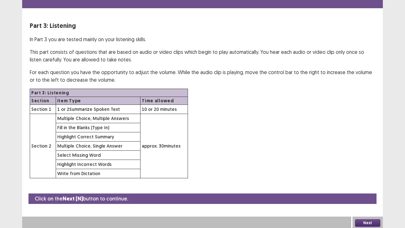
click at [368, 177] on button "Next" at bounding box center [367, 223] width 25 height 8
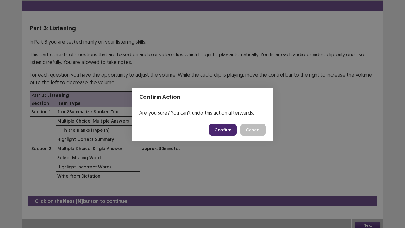
click at [225, 130] on button "Confirm" at bounding box center [223, 129] width 28 height 11
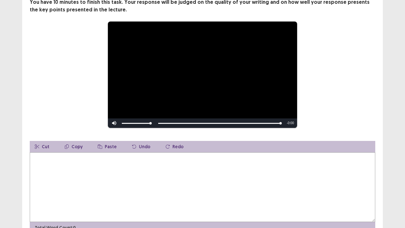
scroll to position [69, 0]
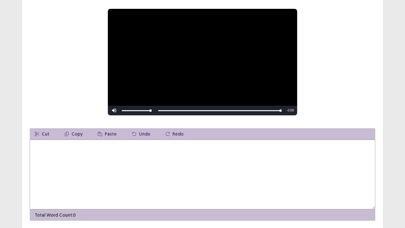
click at [41, 147] on textarea at bounding box center [203, 175] width 346 height 70
type textarea "*"
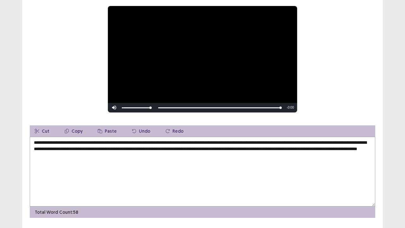
click at [170, 142] on textarea "**********" at bounding box center [203, 172] width 346 height 70
click at [157, 142] on textarea "**********" at bounding box center [203, 172] width 346 height 70
click at [285, 141] on textarea "**********" at bounding box center [203, 172] width 346 height 70
click at [115, 148] on textarea "**********" at bounding box center [203, 172] width 346 height 70
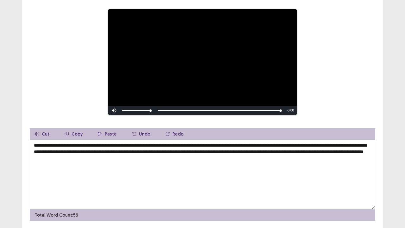
click at [114, 148] on textarea "**********" at bounding box center [203, 175] width 346 height 70
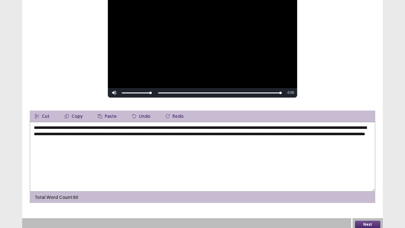
type textarea "**********"
click at [367, 177] on button "Next" at bounding box center [367, 225] width 25 height 8
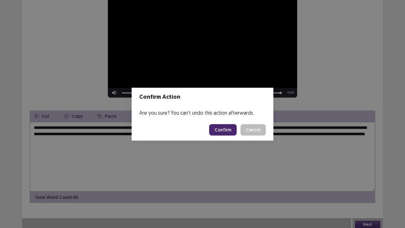
click at [226, 129] on button "Confirm" at bounding box center [223, 129] width 28 height 11
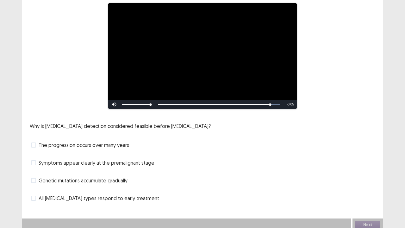
scroll to position [58, 0]
click at [34, 142] on span at bounding box center [33, 144] width 5 height 5
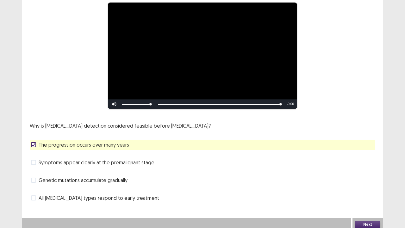
click at [375, 177] on button "Next" at bounding box center [367, 225] width 25 height 8
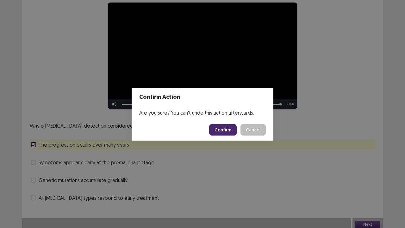
click at [225, 127] on button "Confirm" at bounding box center [223, 129] width 28 height 11
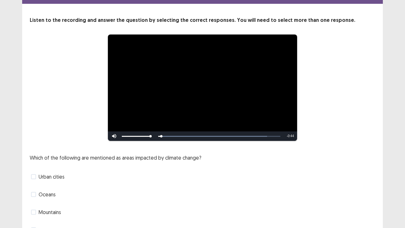
scroll to position [32, 0]
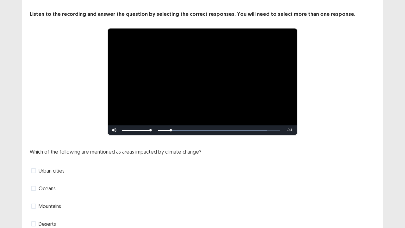
click at [33, 177] on span at bounding box center [33, 188] width 5 height 5
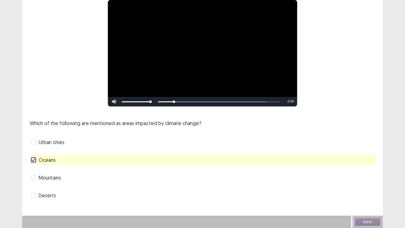
scroll to position [58, 0]
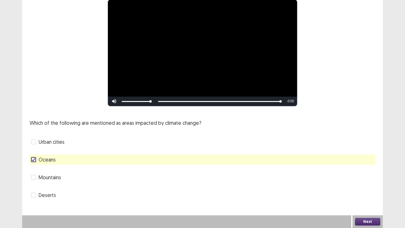
click at [369, 177] on button "Next" at bounding box center [367, 222] width 25 height 8
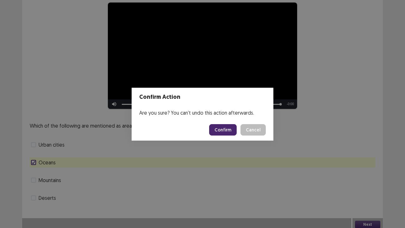
click at [229, 130] on button "Confirm" at bounding box center [223, 129] width 28 height 11
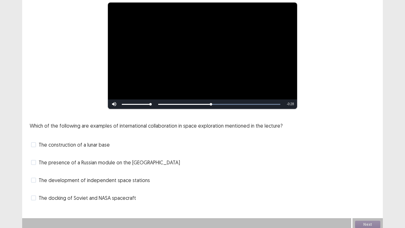
click at [34, 160] on span at bounding box center [33, 162] width 5 height 5
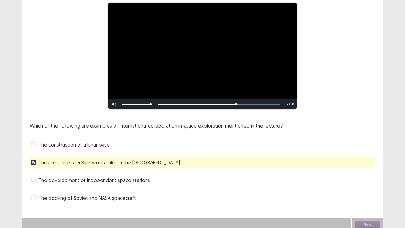
click at [32, 177] on span at bounding box center [33, 197] width 5 height 5
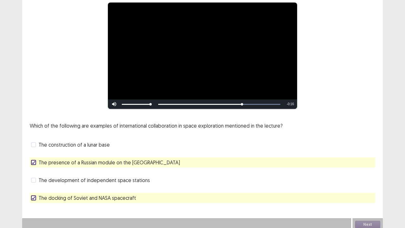
click at [33, 161] on icon at bounding box center [34, 162] width 4 height 3
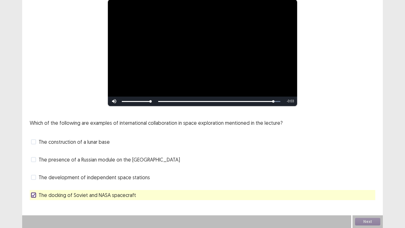
click at [34, 159] on span at bounding box center [33, 159] width 5 height 5
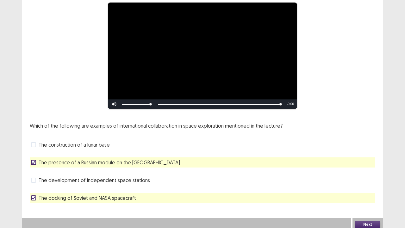
click at [34, 177] on span at bounding box center [33, 180] width 5 height 5
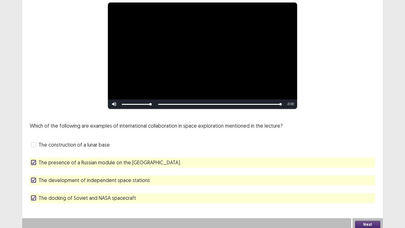
click at [32, 177] on icon at bounding box center [34, 197] width 4 height 3
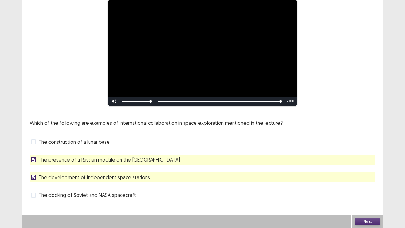
click at [371, 177] on button "Next" at bounding box center [367, 222] width 25 height 8
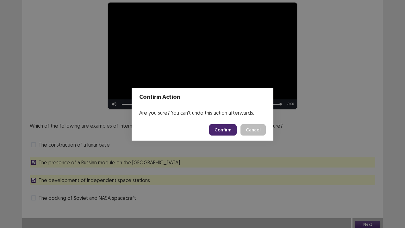
click at [225, 127] on button "Confirm" at bounding box center [223, 129] width 28 height 11
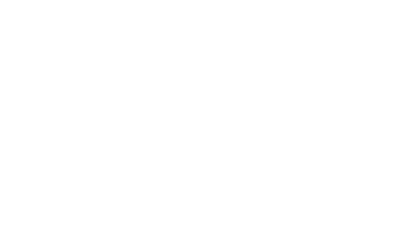
scroll to position [0, 0]
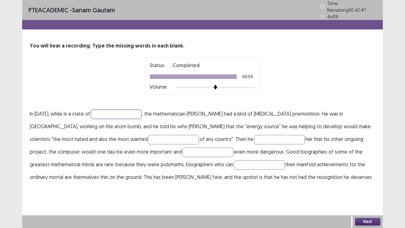
click at [101, 113] on input "text" at bounding box center [116, 114] width 51 height 9
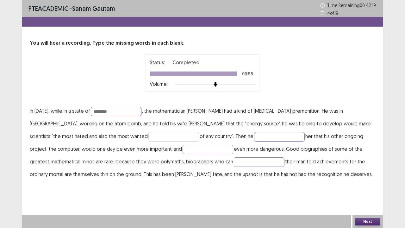
type input "********"
click at [149, 136] on input "text" at bounding box center [174, 136] width 51 height 9
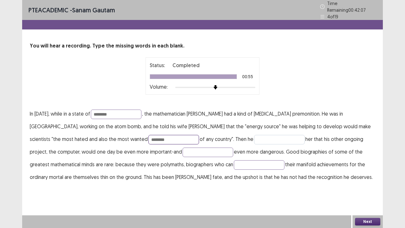
type input "********"
click at [254, 136] on input "text" at bounding box center [279, 139] width 51 height 9
type input "********"
click at [183, 149] on input "text" at bounding box center [208, 152] width 51 height 9
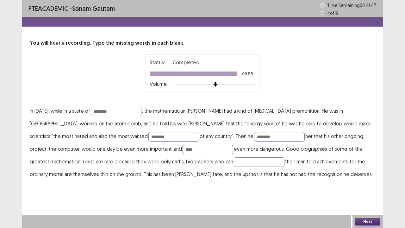
click at [183, 148] on input "****" at bounding box center [208, 149] width 51 height 9
type input "*"
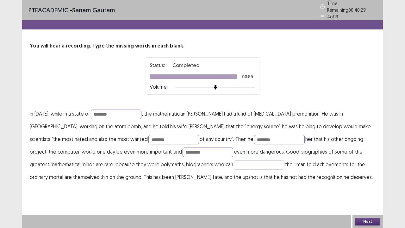
type input "*********"
click at [234, 161] on input "text" at bounding box center [259, 164] width 51 height 9
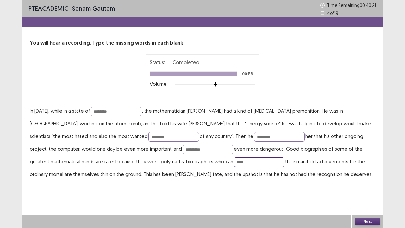
type input "****"
click at [364, 177] on button "Next" at bounding box center [367, 222] width 25 height 8
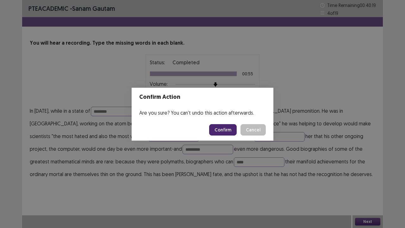
click at [228, 130] on button "Confirm" at bounding box center [223, 129] width 28 height 11
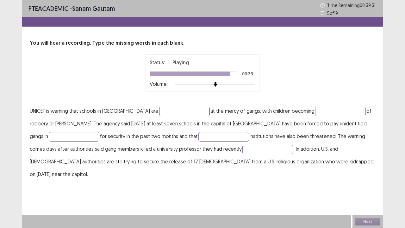
click at [159, 109] on input "text" at bounding box center [184, 111] width 51 height 9
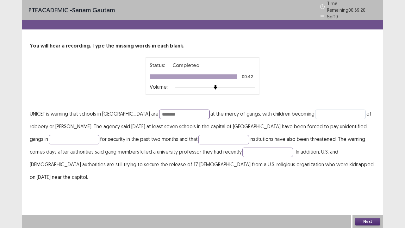
type input "********"
click at [315, 111] on input "text" at bounding box center [340, 114] width 51 height 9
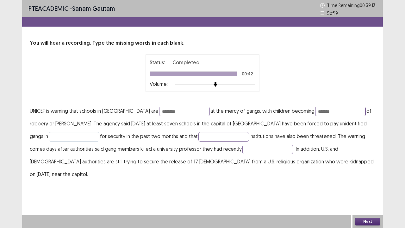
type input "*******"
click at [67, 136] on input "text" at bounding box center [74, 136] width 51 height 9
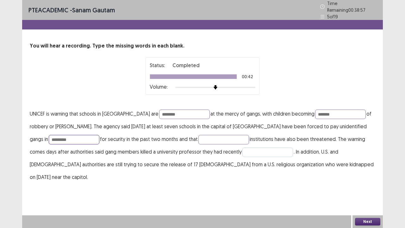
type input "*********"
click at [243, 149] on input "text" at bounding box center [268, 152] width 51 height 9
type input "********"
click at [199, 136] on input "text" at bounding box center [224, 139] width 51 height 9
type input "***"
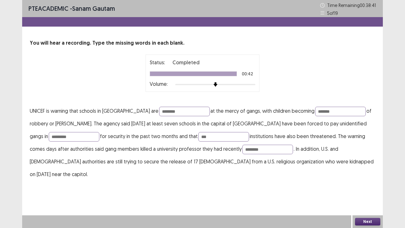
click at [363, 177] on button "Next" at bounding box center [367, 222] width 25 height 8
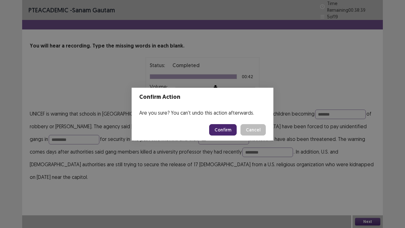
click at [224, 129] on button "Confirm" at bounding box center [223, 129] width 28 height 11
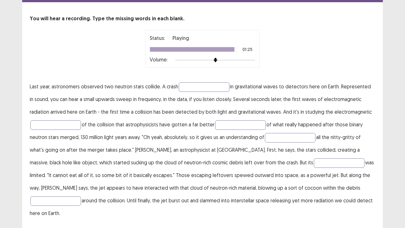
scroll to position [31, 0]
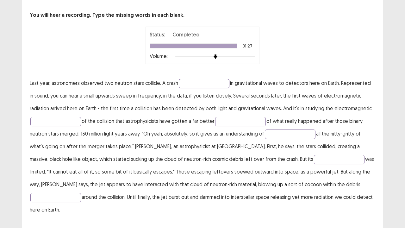
click at [186, 79] on input "text" at bounding box center [204, 83] width 51 height 9
type input "**********"
click at [57, 118] on input "text" at bounding box center [55, 121] width 51 height 9
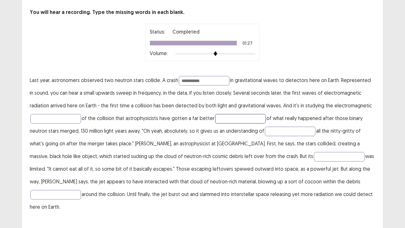
click at [226, 119] on input "text" at bounding box center [240, 118] width 51 height 9
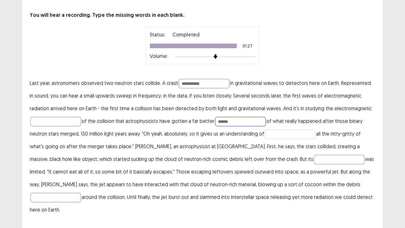
type input "******"
click at [276, 130] on input "text" at bounding box center [290, 134] width 51 height 9
type input "*********"
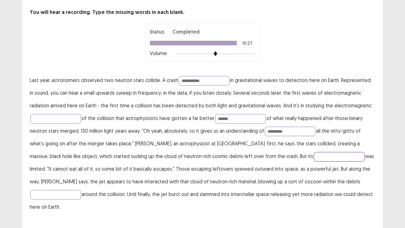
click at [314, 155] on input "text" at bounding box center [339, 156] width 51 height 9
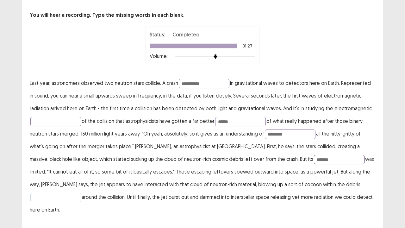
type input "*******"
click at [81, 177] on input "text" at bounding box center [55, 197] width 51 height 9
type input "********"
click at [43, 118] on input "text" at bounding box center [55, 121] width 51 height 9
type input "****"
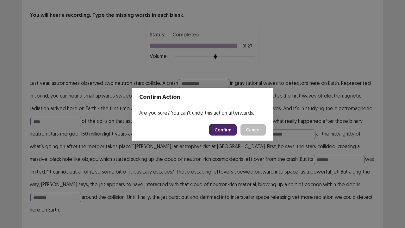
click at [225, 127] on button "Confirm" at bounding box center [223, 129] width 28 height 11
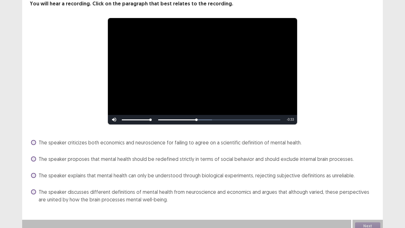
scroll to position [44, 0]
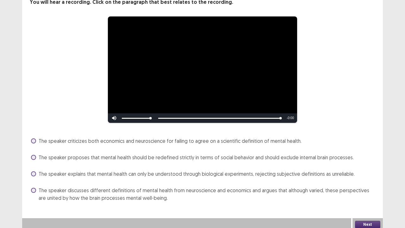
click at [34, 177] on span at bounding box center [33, 190] width 5 height 5
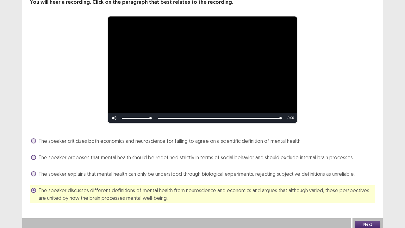
click at [367, 177] on button "Next" at bounding box center [367, 225] width 25 height 8
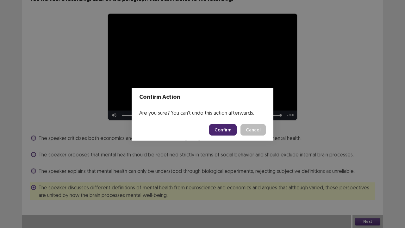
click at [230, 129] on button "Confirm" at bounding box center [223, 129] width 28 height 11
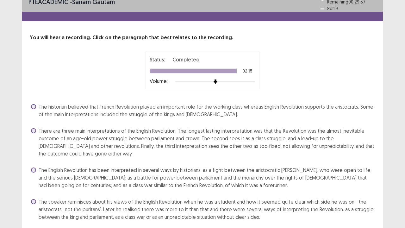
scroll to position [0, 0]
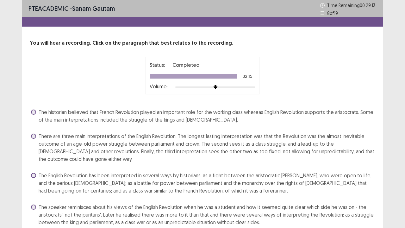
click at [33, 136] on span at bounding box center [33, 136] width 5 height 5
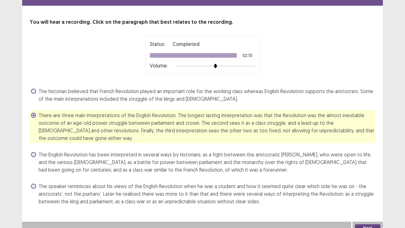
scroll to position [27, 0]
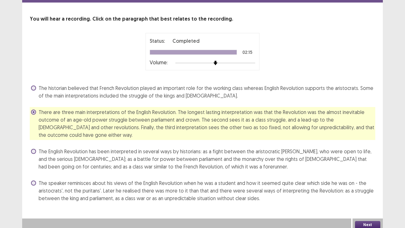
click at [366, 177] on button "Next" at bounding box center [367, 225] width 25 height 8
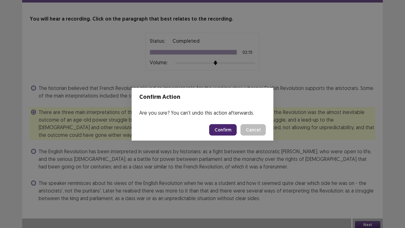
drag, startPoint x: 223, startPoint y: 127, endPoint x: 217, endPoint y: 130, distance: 6.4
click at [223, 128] on button "Confirm" at bounding box center [223, 129] width 28 height 11
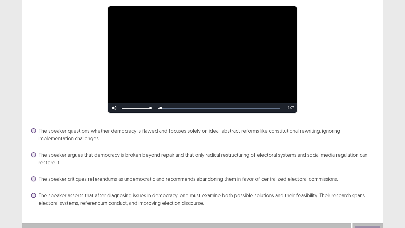
scroll to position [59, 0]
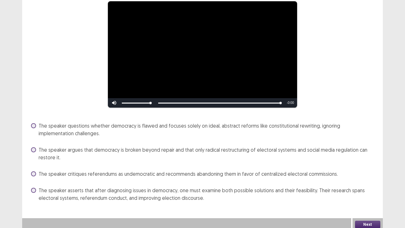
click at [31, 147] on span at bounding box center [33, 149] width 5 height 5
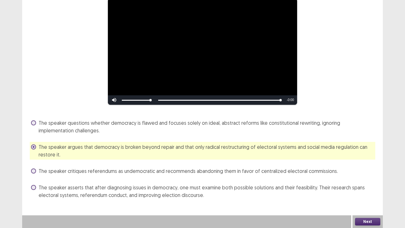
click at [370, 177] on button "Next" at bounding box center [367, 222] width 25 height 8
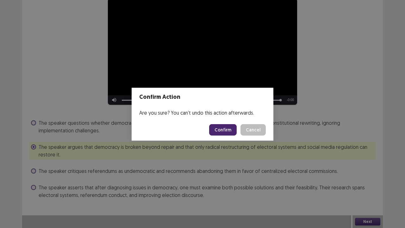
click at [225, 131] on button "Confirm" at bounding box center [223, 129] width 28 height 11
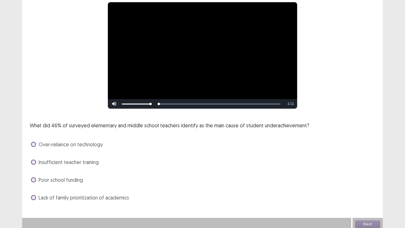
scroll to position [58, 0]
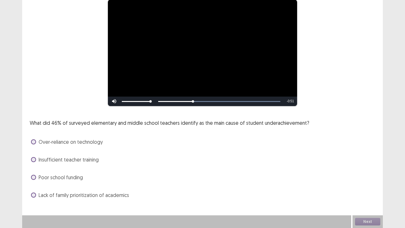
click at [33, 177] on span at bounding box center [33, 195] width 5 height 5
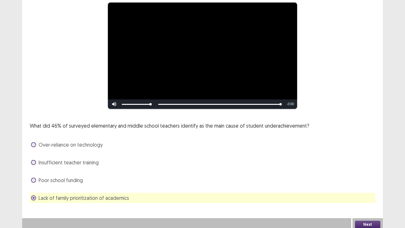
click at [367, 177] on button "Next" at bounding box center [367, 225] width 25 height 8
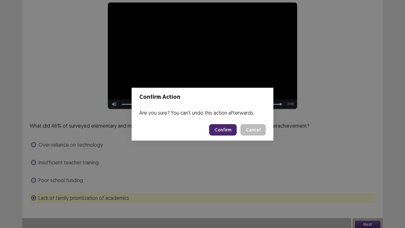
click at [231, 130] on button "Confirm" at bounding box center [223, 129] width 28 height 11
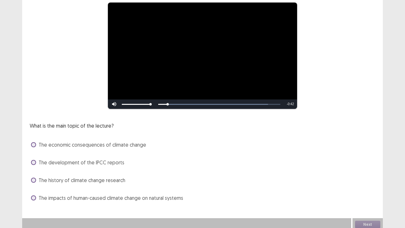
click at [34, 177] on span at bounding box center [33, 180] width 5 height 5
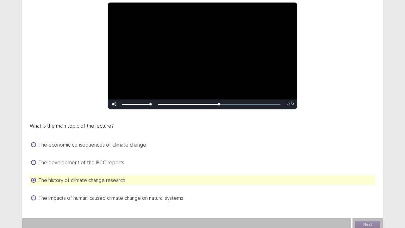
click at [35, 177] on span at bounding box center [33, 197] width 5 height 5
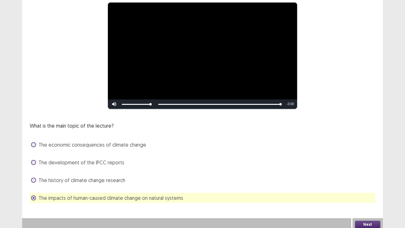
click at [364, 177] on button "Next" at bounding box center [367, 225] width 25 height 8
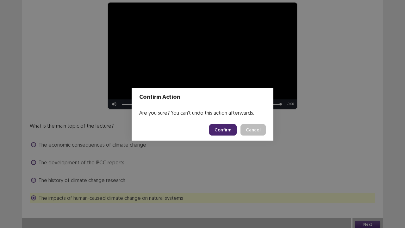
click at [224, 131] on button "Confirm" at bounding box center [223, 129] width 28 height 11
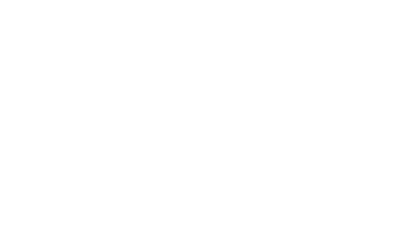
scroll to position [0, 0]
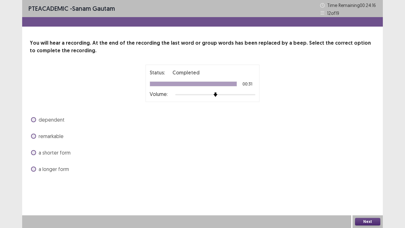
click at [32, 168] on span at bounding box center [33, 169] width 5 height 5
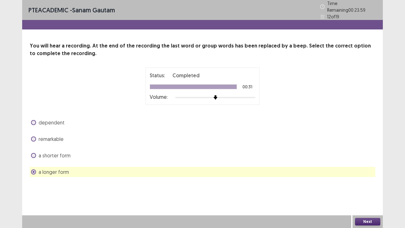
click at [369, 177] on button "Next" at bounding box center [367, 222] width 25 height 8
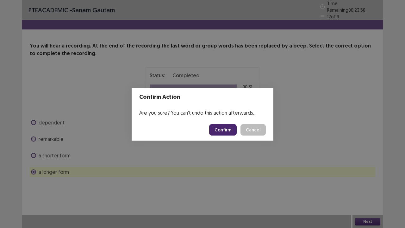
click at [223, 129] on button "Confirm" at bounding box center [223, 129] width 28 height 11
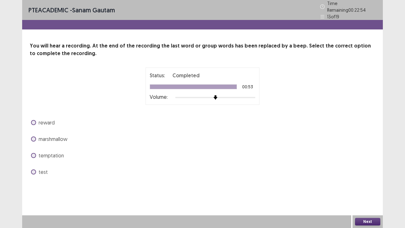
click at [33, 169] on span at bounding box center [33, 171] width 5 height 5
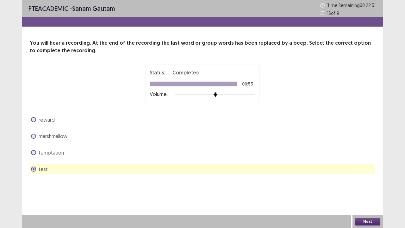
click at [367, 177] on button "Next" at bounding box center [367, 222] width 25 height 8
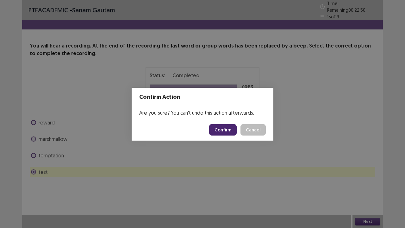
click at [225, 128] on button "Confirm" at bounding box center [223, 129] width 28 height 11
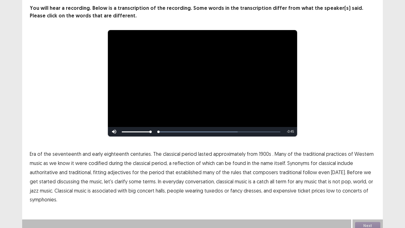
scroll to position [39, 0]
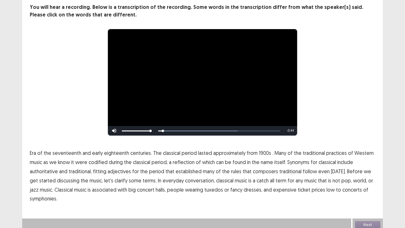
click at [34, 151] on span "Era" at bounding box center [33, 153] width 6 height 8
click at [259, 150] on span "1900s" at bounding box center [265, 153] width 12 height 8
click at [158, 158] on span "period," at bounding box center [160, 162] width 16 height 8
click at [342, 158] on span "include" at bounding box center [346, 162] width 16 height 8
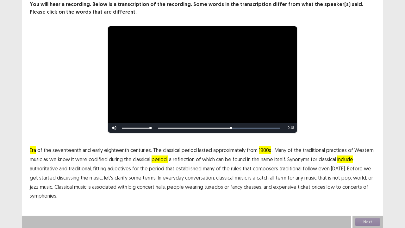
click at [289, 168] on span "traditional" at bounding box center [291, 169] width 22 height 8
click at [57, 177] on span "discussing" at bounding box center [68, 178] width 22 height 8
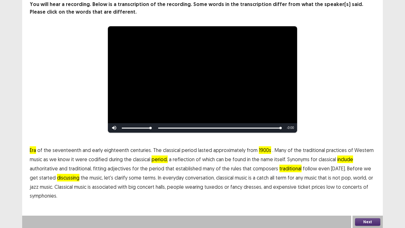
click at [367, 177] on button "Next" at bounding box center [367, 222] width 25 height 8
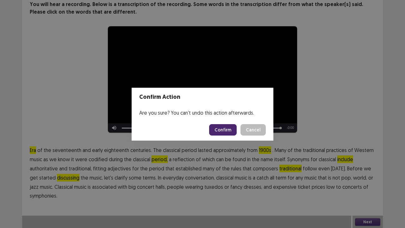
click at [229, 132] on button "Confirm" at bounding box center [223, 129] width 28 height 11
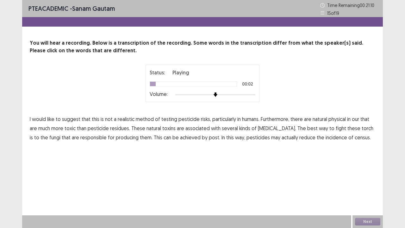
click at [70, 117] on span "suggest" at bounding box center [71, 119] width 18 height 8
click at [184, 116] on span "pesticide" at bounding box center [189, 119] width 21 height 8
click at [334, 117] on span "physical" at bounding box center [337, 119] width 17 height 8
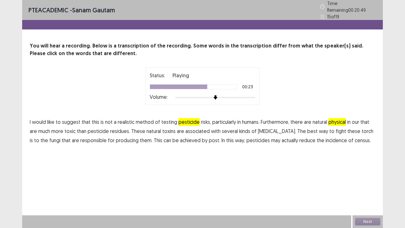
click at [362, 127] on span "torch" at bounding box center [368, 131] width 12 height 8
click at [49, 137] on span "fungi" at bounding box center [54, 140] width 11 height 8
click at [209, 136] on span "post." at bounding box center [214, 140] width 11 height 8
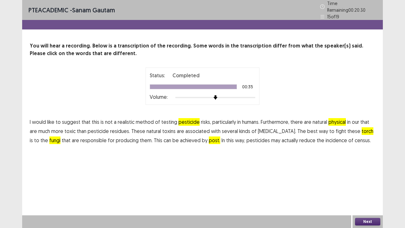
click at [355, 136] on span "census." at bounding box center [363, 140] width 16 height 8
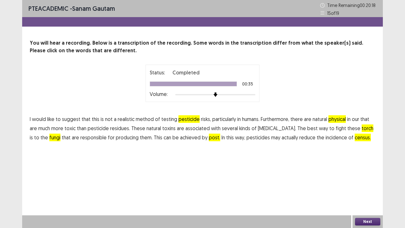
click at [186, 118] on span "pesticide" at bounding box center [189, 119] width 21 height 8
click at [246, 118] on span "humans." at bounding box center [250, 119] width 17 height 8
click at [375, 177] on button "Next" at bounding box center [367, 222] width 25 height 8
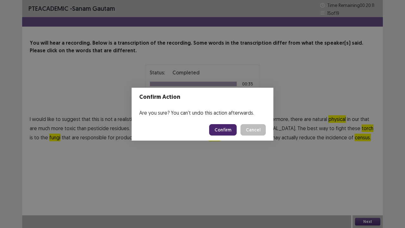
click at [224, 130] on button "Confirm" at bounding box center [223, 129] width 28 height 11
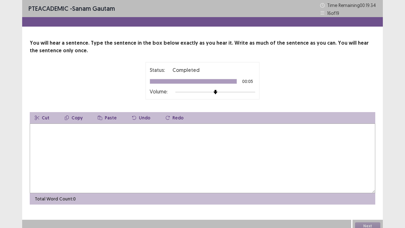
click at [44, 131] on textarea at bounding box center [203, 158] width 346 height 70
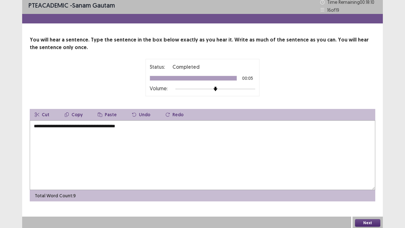
scroll to position [4, 0]
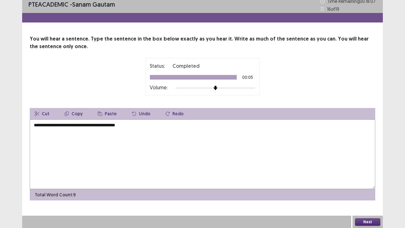
click at [57, 124] on textarea "**********" at bounding box center [203, 154] width 346 height 70
type textarea "**********"
click at [364, 177] on button "Next" at bounding box center [367, 222] width 25 height 8
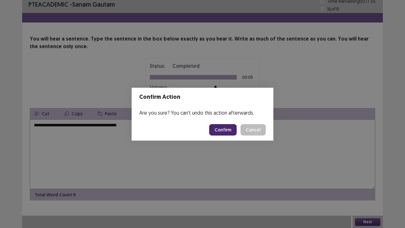
click at [224, 130] on button "Confirm" at bounding box center [223, 129] width 28 height 11
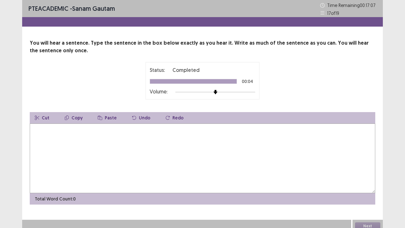
click at [49, 131] on textarea at bounding box center [203, 158] width 346 height 70
type textarea "**********"
click at [372, 177] on button "Next" at bounding box center [367, 226] width 25 height 8
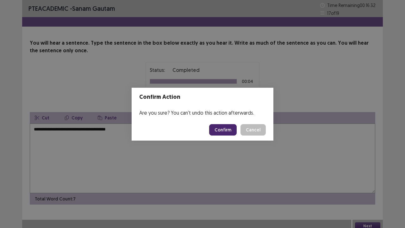
click at [226, 130] on button "Confirm" at bounding box center [223, 129] width 28 height 11
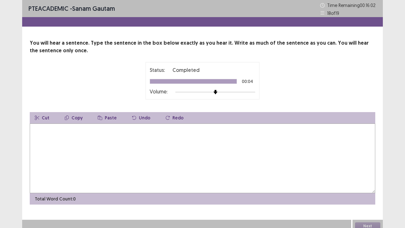
click at [41, 132] on textarea at bounding box center [203, 158] width 346 height 70
click at [47, 128] on textarea "**********" at bounding box center [203, 158] width 346 height 70
click at [71, 129] on textarea "**********" at bounding box center [203, 158] width 346 height 70
click at [73, 128] on textarea "**********" at bounding box center [203, 158] width 346 height 70
click at [59, 129] on textarea "**********" at bounding box center [203, 158] width 346 height 70
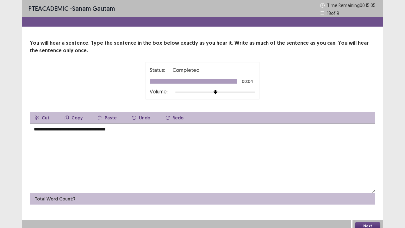
type textarea "**********"
click at [367, 177] on button "Next" at bounding box center [367, 226] width 25 height 8
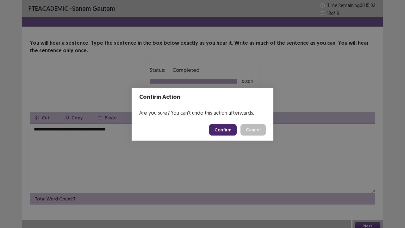
click at [225, 130] on button "Confirm" at bounding box center [223, 129] width 28 height 11
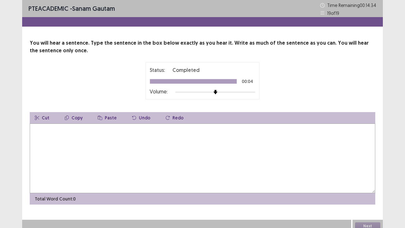
click at [47, 128] on textarea at bounding box center [203, 158] width 346 height 70
click at [59, 129] on textarea "**********" at bounding box center [203, 158] width 346 height 70
type textarea "**********"
click at [366, 177] on button "Next" at bounding box center [367, 226] width 25 height 8
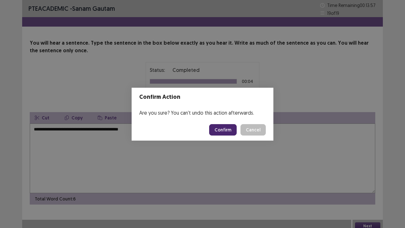
click at [224, 128] on button "Confirm" at bounding box center [223, 129] width 28 height 11
